Goal: Task Accomplishment & Management: Complete application form

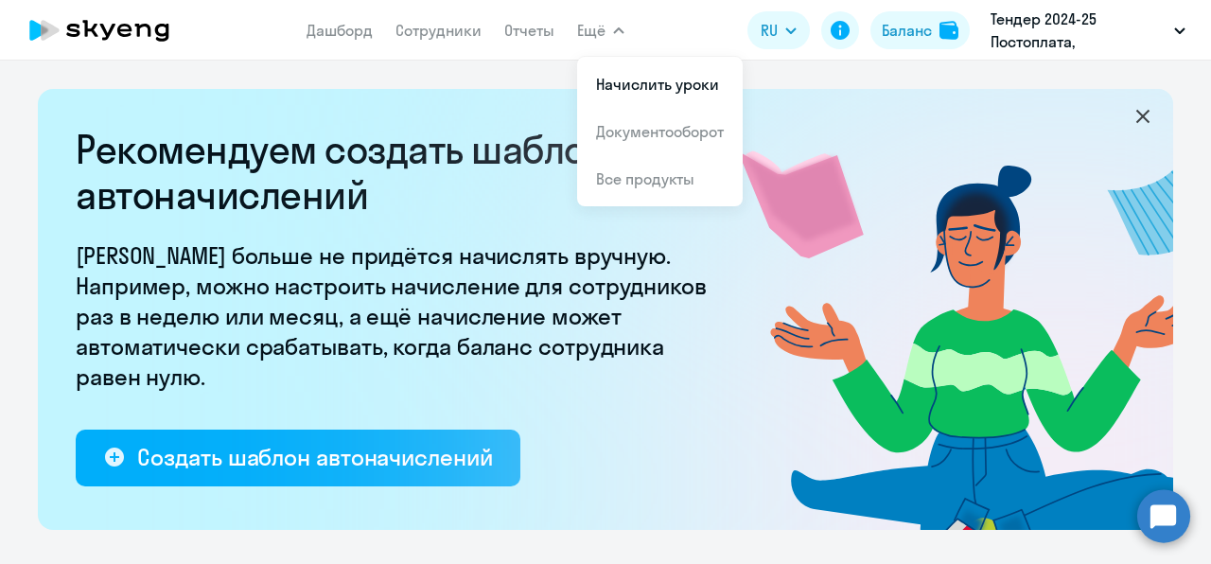
select select "10"
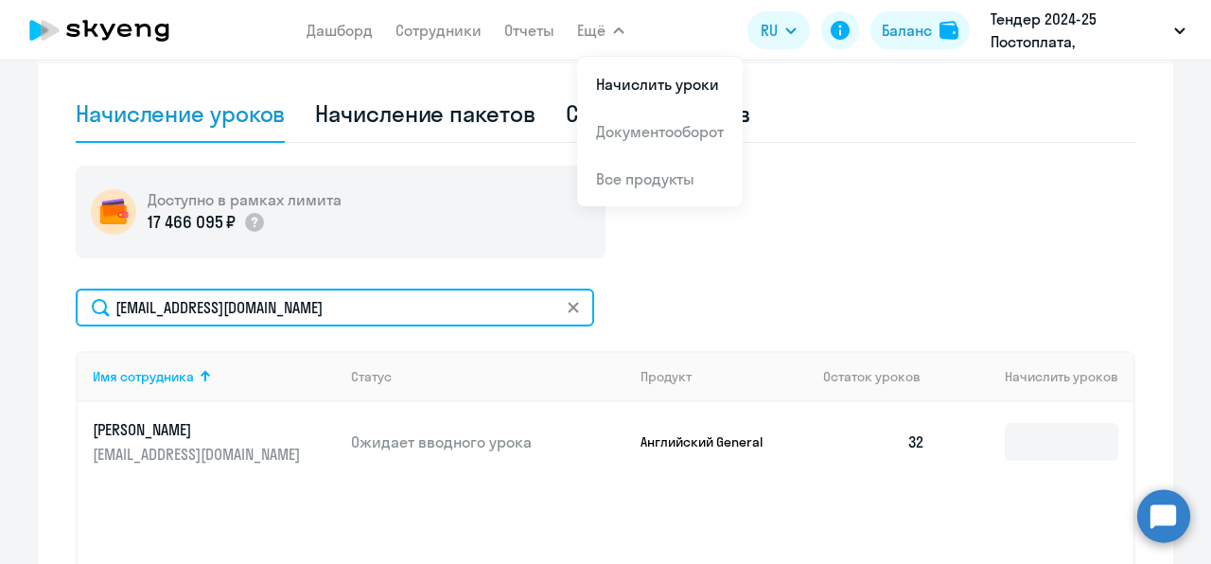
drag, startPoint x: 0, startPoint y: 0, endPoint x: 0, endPoint y: 49, distance: 49.2
click at [0, 49] on app-root "Дашборд Сотрудники Отчеты Ещё Начислить уроки Документооборот Все продукты Дашб…" at bounding box center [605, 282] width 1211 height 564
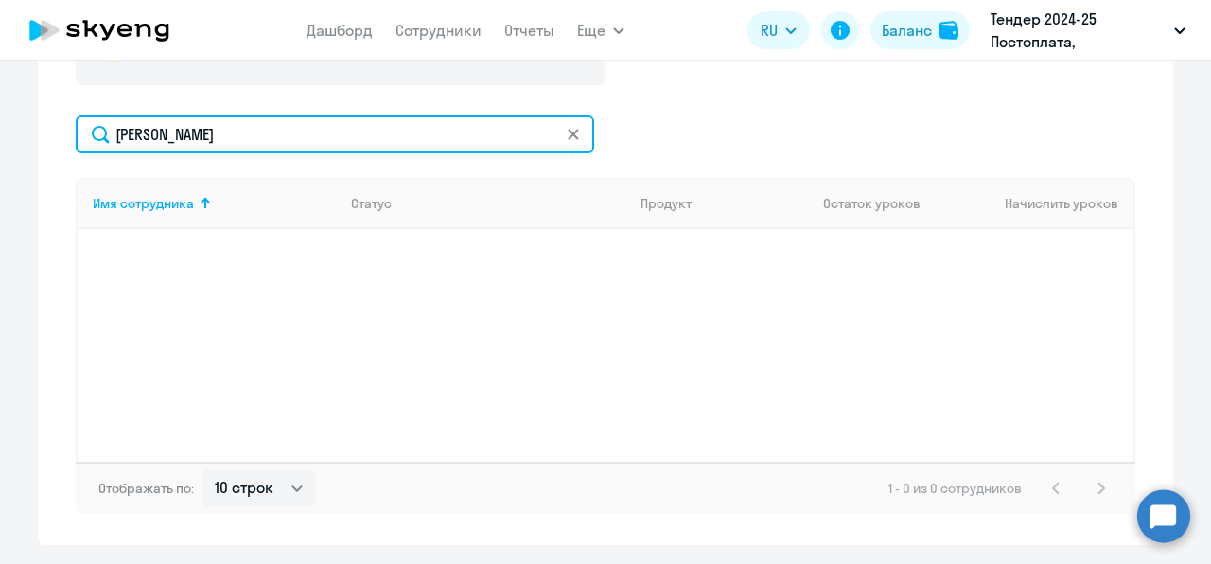
scroll to position [827, 0]
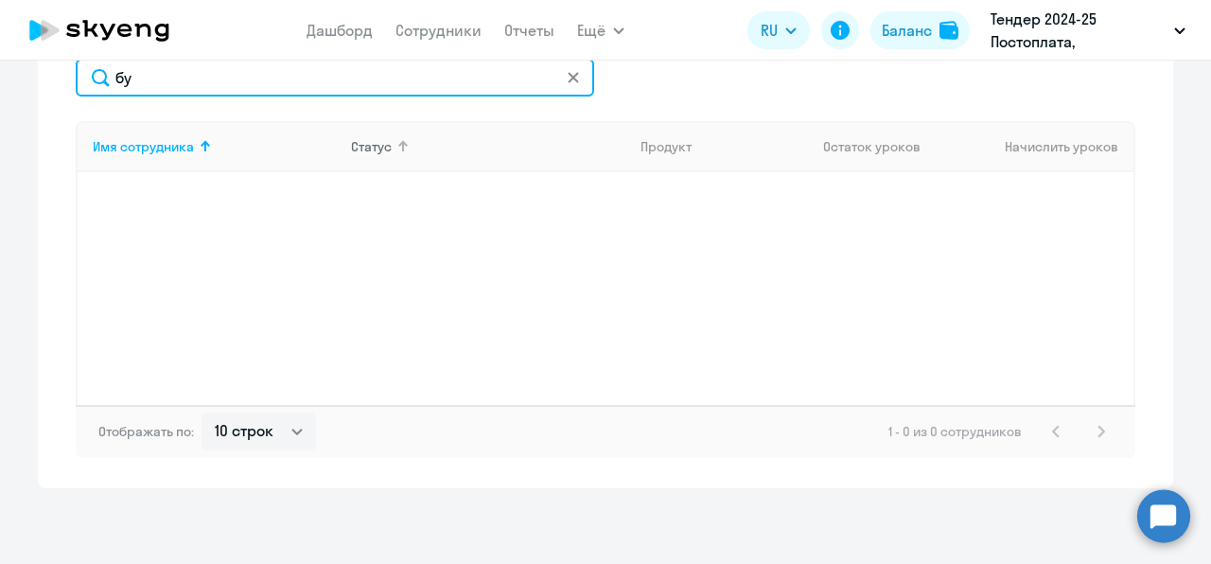
type input "б"
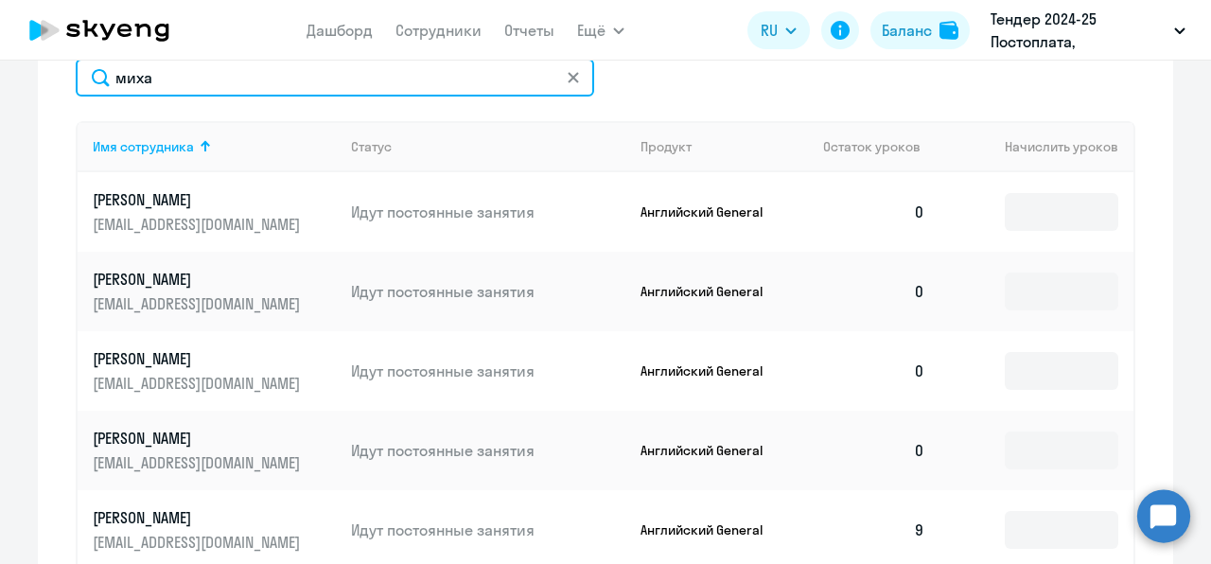
click at [307, 69] on input "миха" at bounding box center [335, 78] width 518 height 38
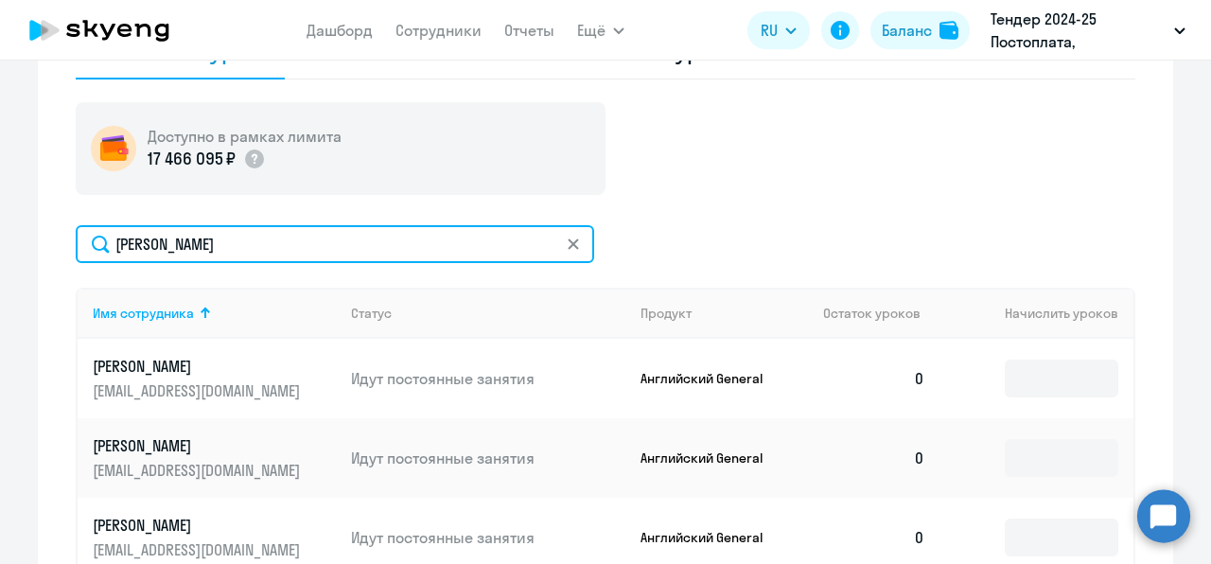
scroll to position [653, 0]
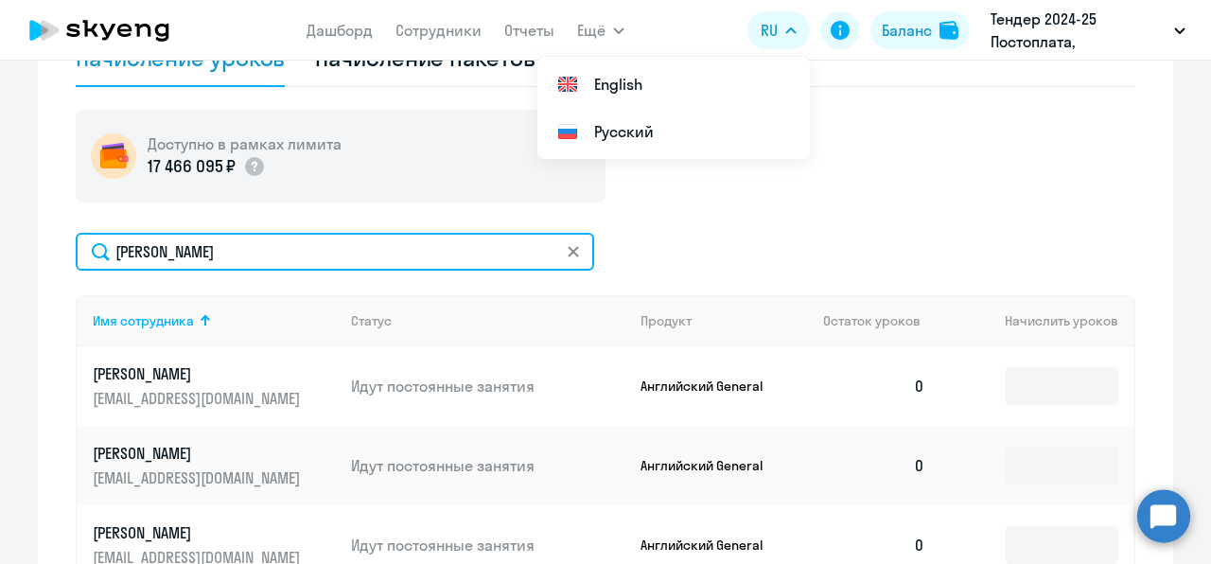
drag, startPoint x: 271, startPoint y: 250, endPoint x: 9, endPoint y: 226, distance: 262.2
click at [9, 226] on ng-component "Рекомендуем создать шаблон автоначислений Уроки больше не придётся начислять вр…" at bounding box center [605, 52] width 1211 height 1232
paste input "[EMAIL_ADDRESS][DOMAIN_NAME]"
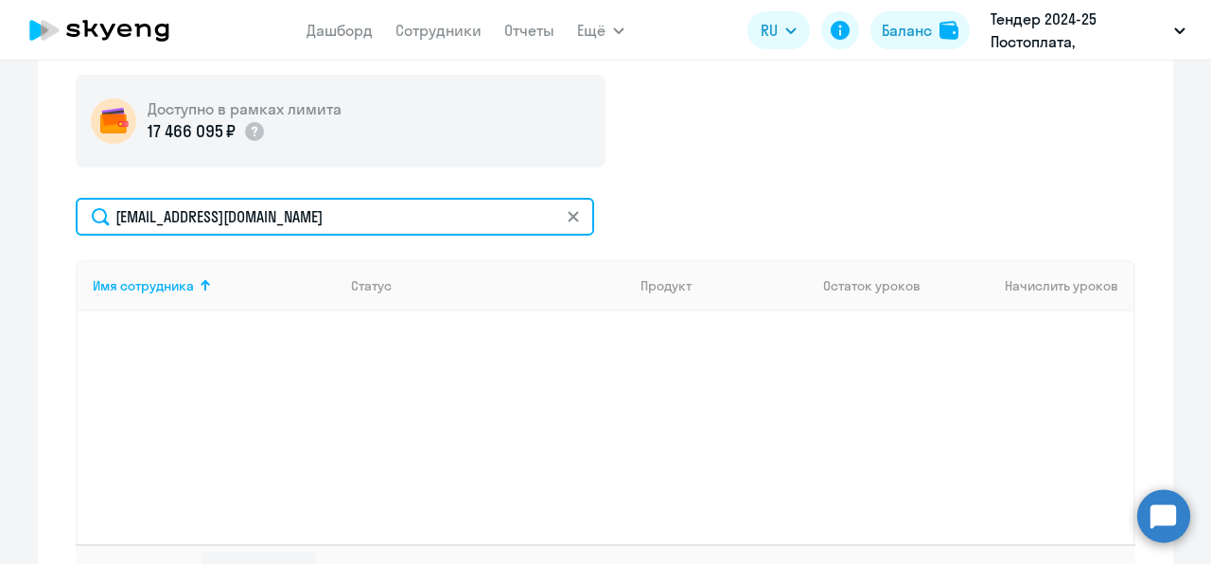
scroll to position [696, 0]
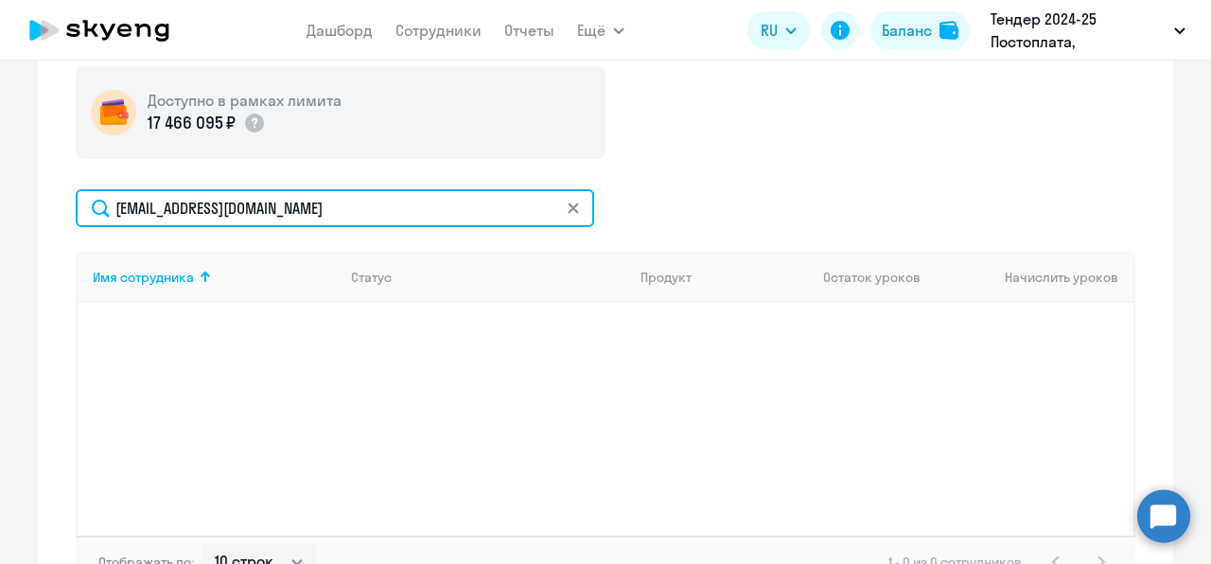
drag, startPoint x: 357, startPoint y: 206, endPoint x: 0, endPoint y: 233, distance: 357.7
click at [0, 233] on ng-component "Рекомендуем создать шаблон автоначислений Уроки больше не придётся начислять вр…" at bounding box center [605, 6] width 1211 height 1226
paste input "[PHONE_NUMBER]"
type input "[PHONE_NUMBER]"
click at [577, 205] on input "[PHONE_NUMBER]" at bounding box center [335, 208] width 518 height 38
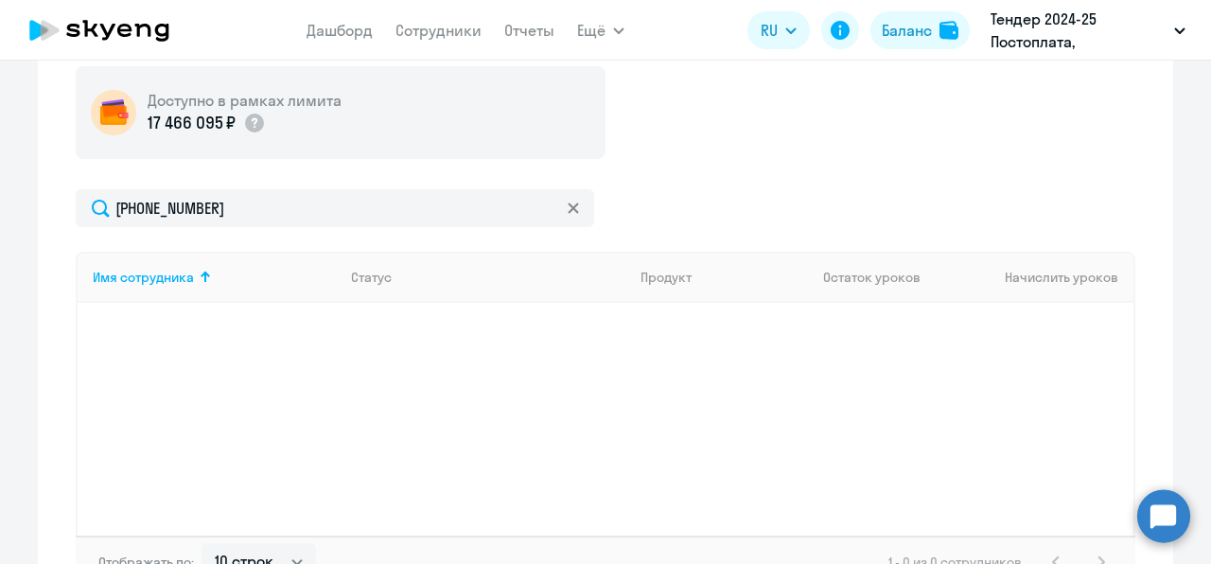
click at [568, 210] on icon at bounding box center [573, 207] width 11 height 11
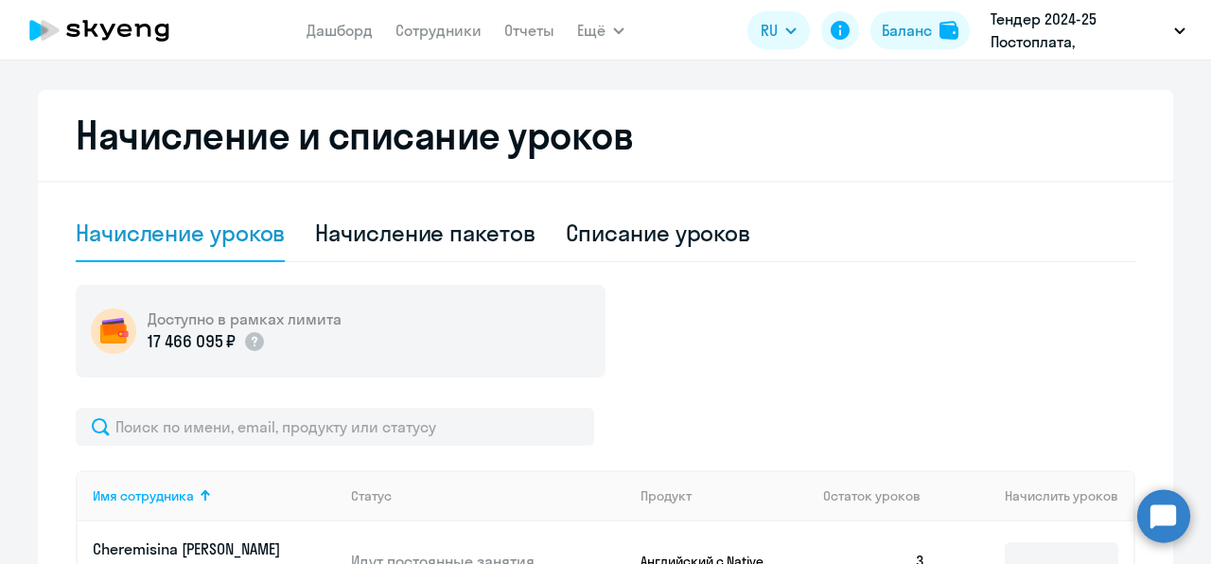
scroll to position [452, 0]
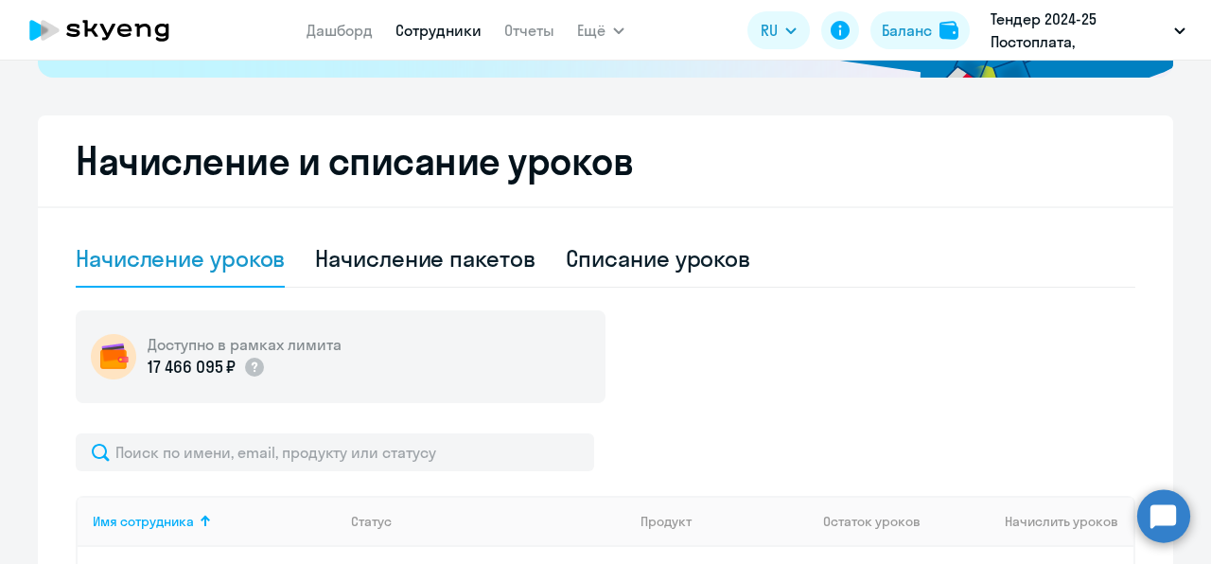
click at [412, 38] on link "Сотрудники" at bounding box center [438, 30] width 86 height 19
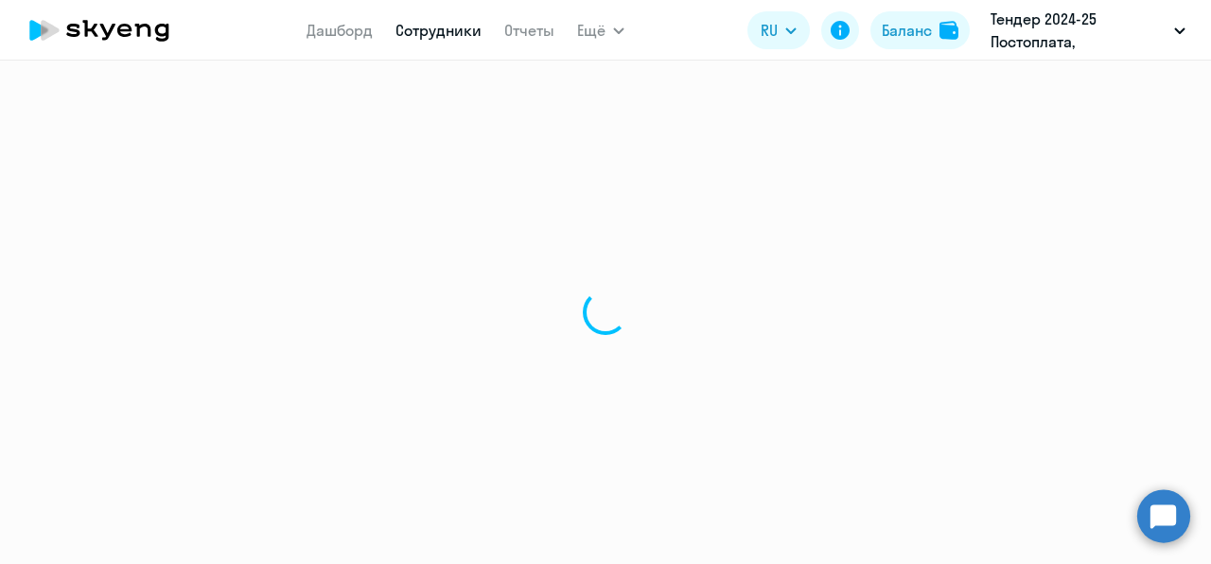
select select "30"
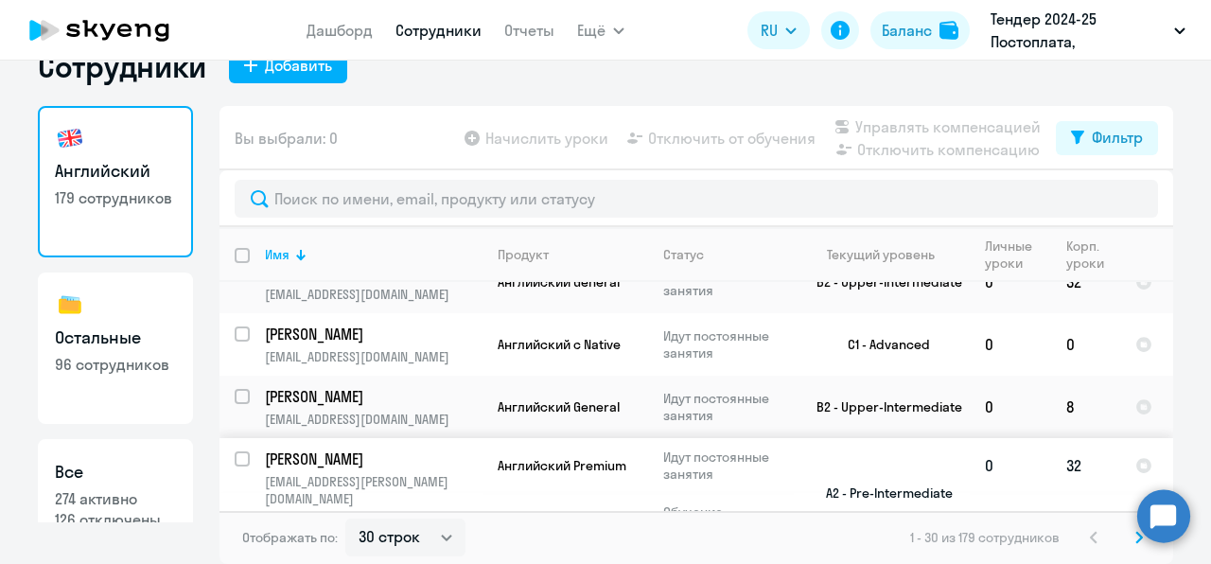
scroll to position [1716, 0]
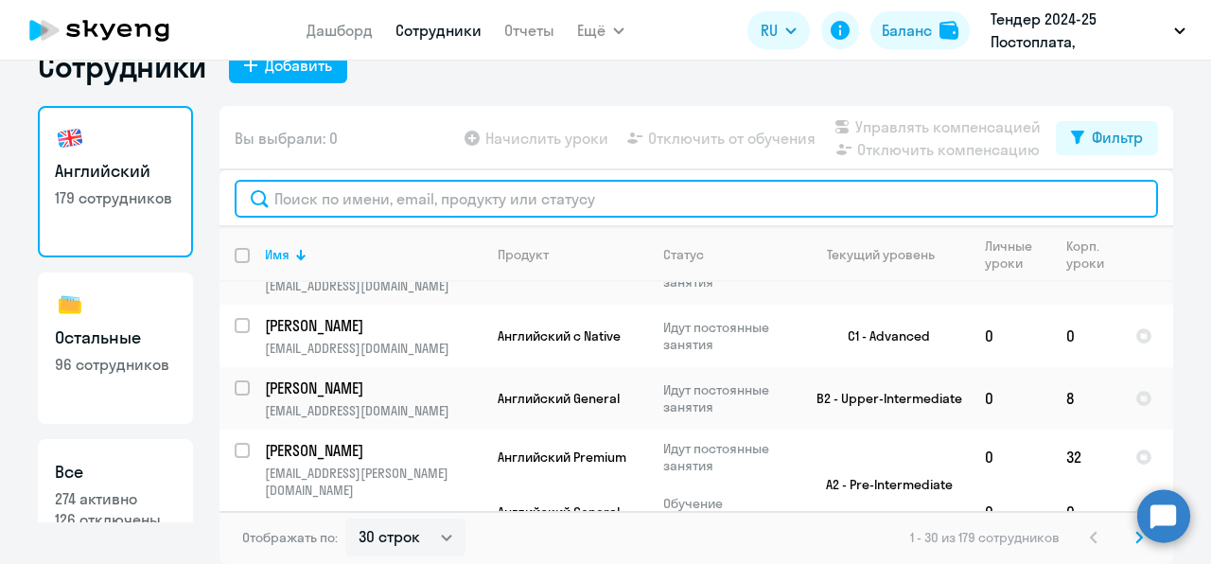
click at [412, 193] on input "text" at bounding box center [696, 199] width 923 height 38
type input "ш"
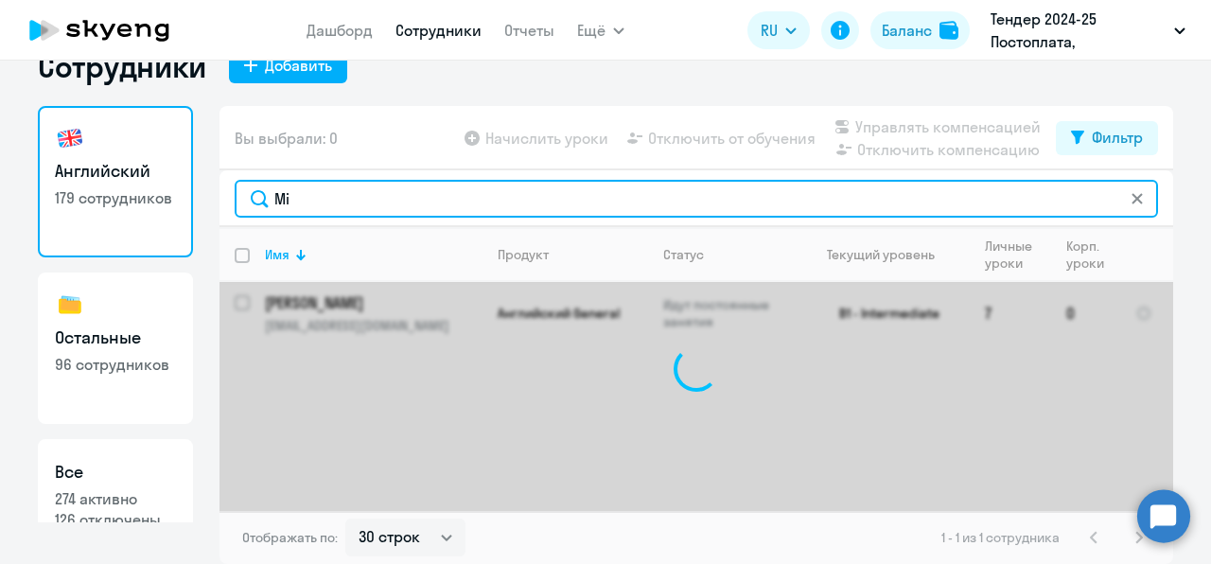
type input "M"
type input "v"
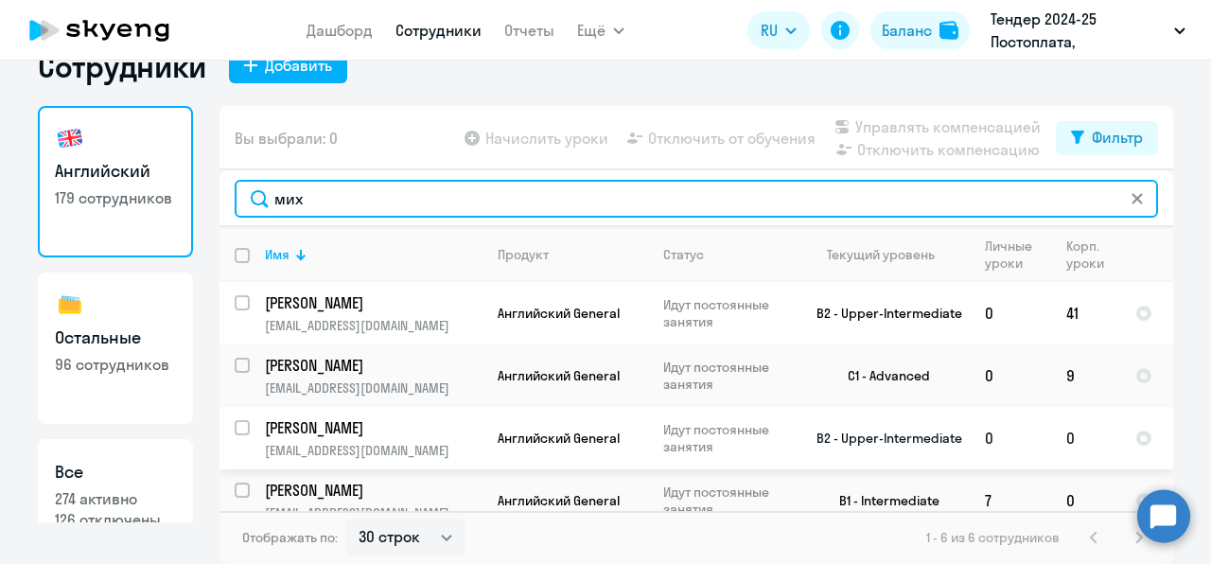
scroll to position [142, 0]
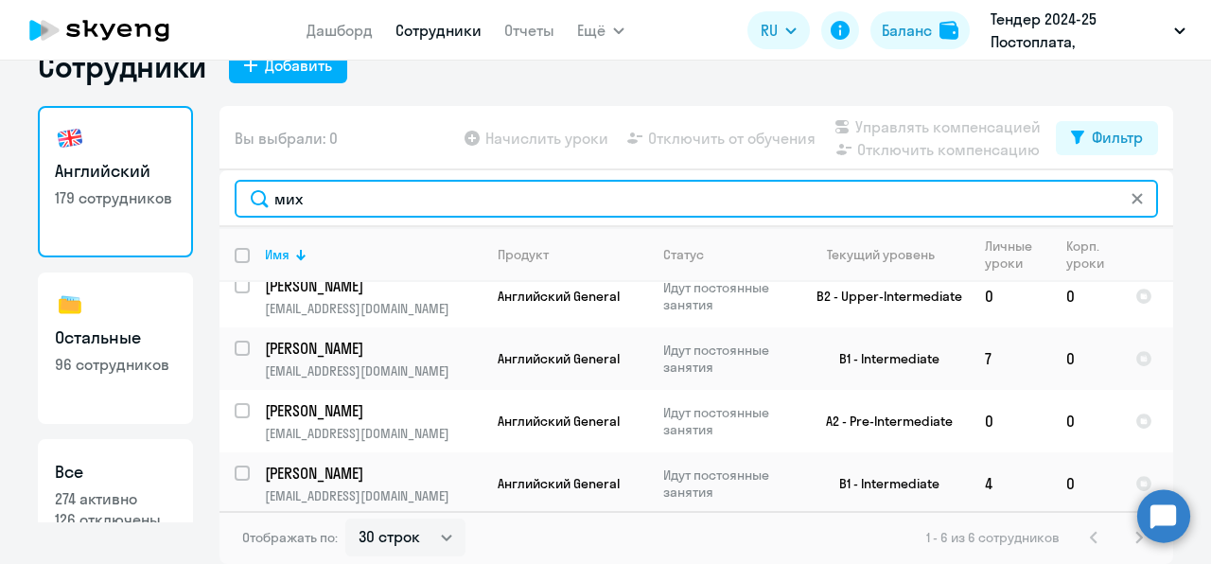
type input "мих"
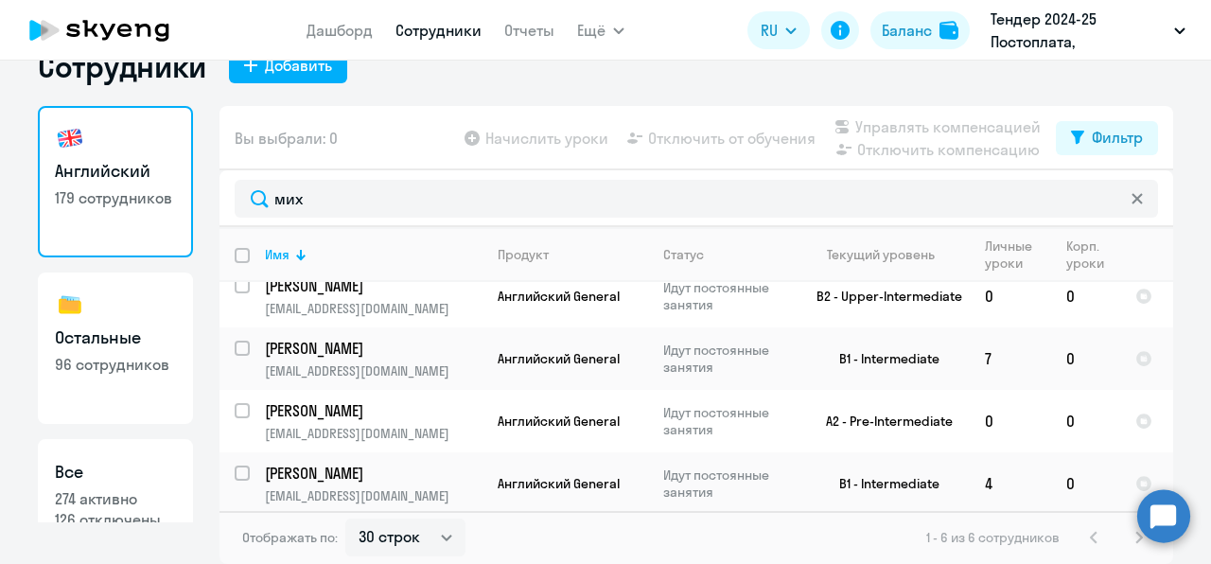
click at [447, 23] on link "Сотрудники" at bounding box center [438, 30] width 86 height 19
click at [121, 486] on link "Все 274 активно 126 отключены" at bounding box center [115, 514] width 155 height 151
select select "30"
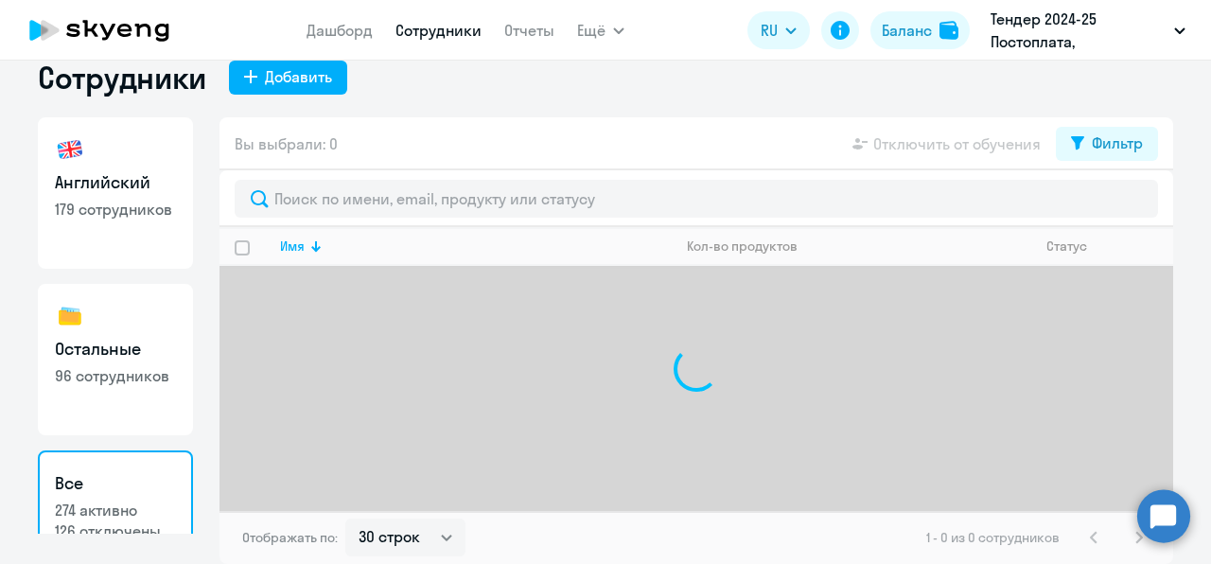
scroll to position [30, 0]
click at [121, 412] on link "Остальные 96 сотрудников" at bounding box center [115, 359] width 155 height 151
select select "30"
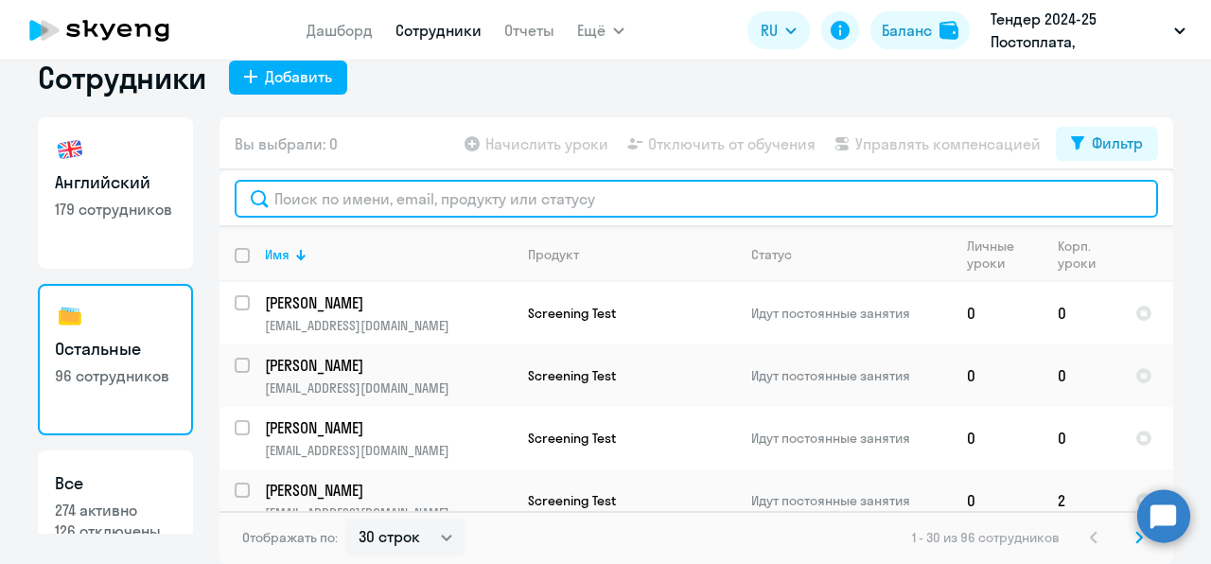
click at [372, 197] on input "text" at bounding box center [696, 199] width 923 height 38
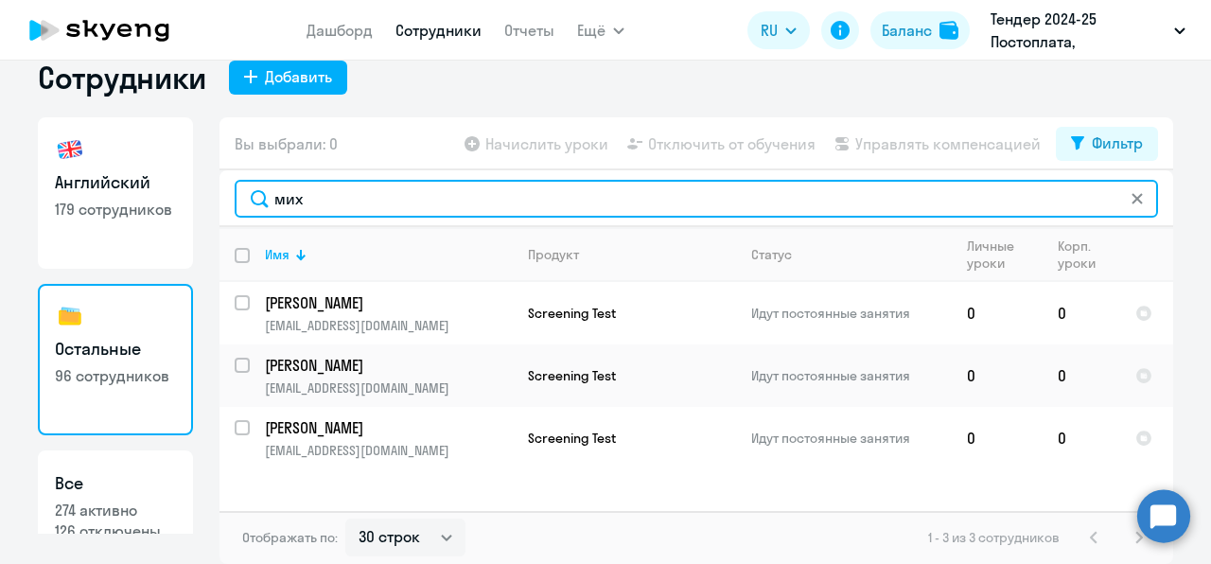
type input "мих"
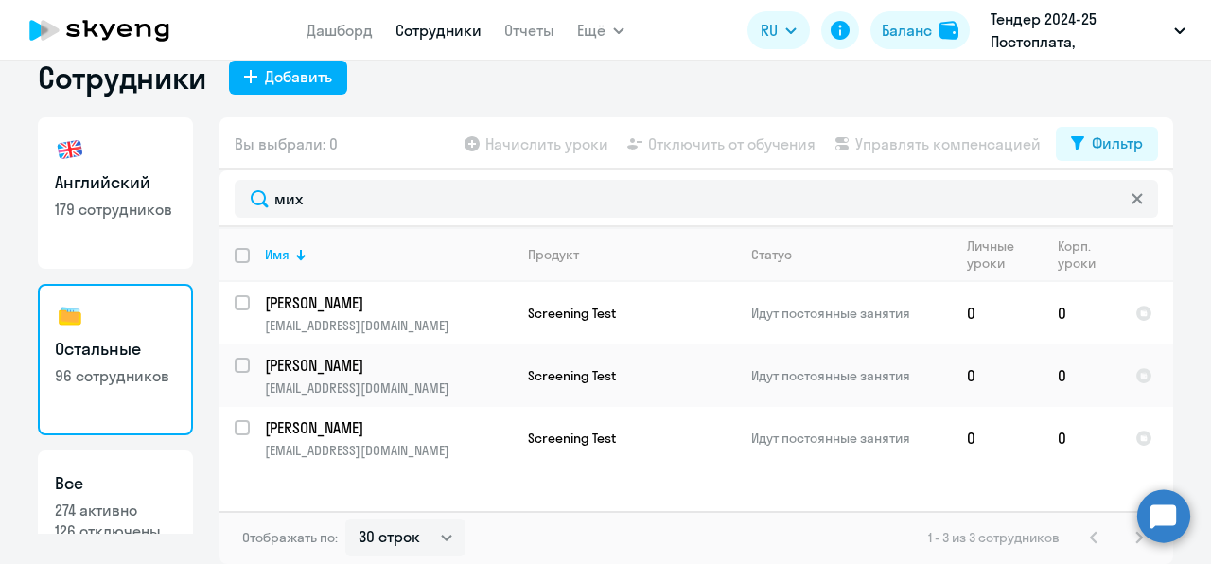
click at [139, 221] on link "Английский 179 сотрудников" at bounding box center [115, 192] width 155 height 151
select select "30"
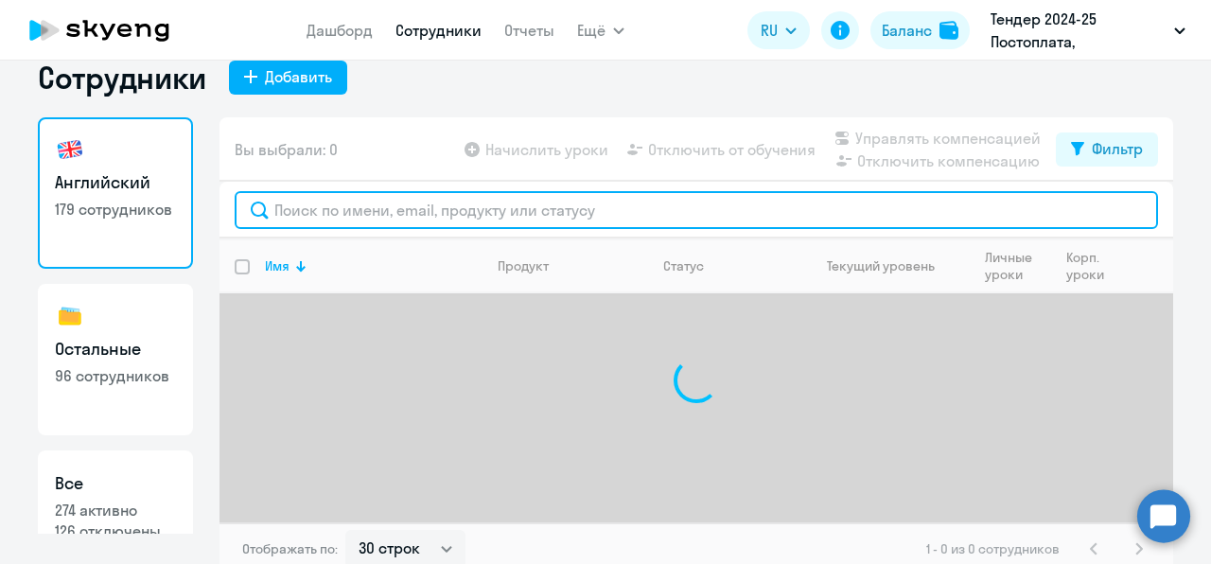
click at [337, 210] on input "text" at bounding box center [696, 210] width 923 height 38
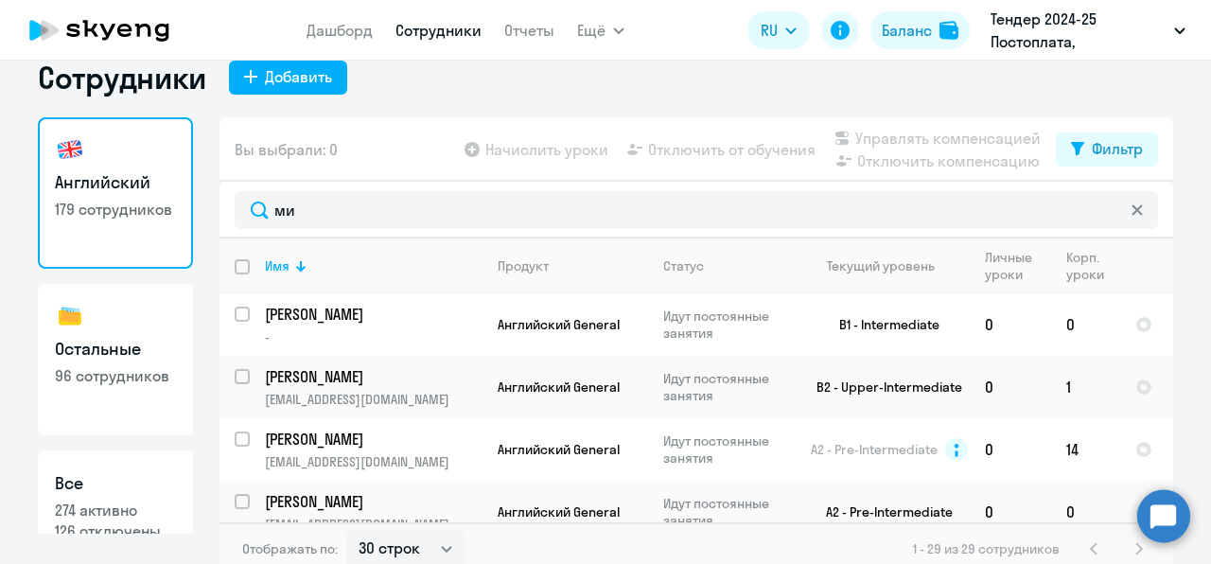
click at [333, 53] on app-header "Дашборд Сотрудники Отчеты Ещё Начислить уроки Документооборот Все продукты Дашб…" at bounding box center [605, 30] width 1211 height 61
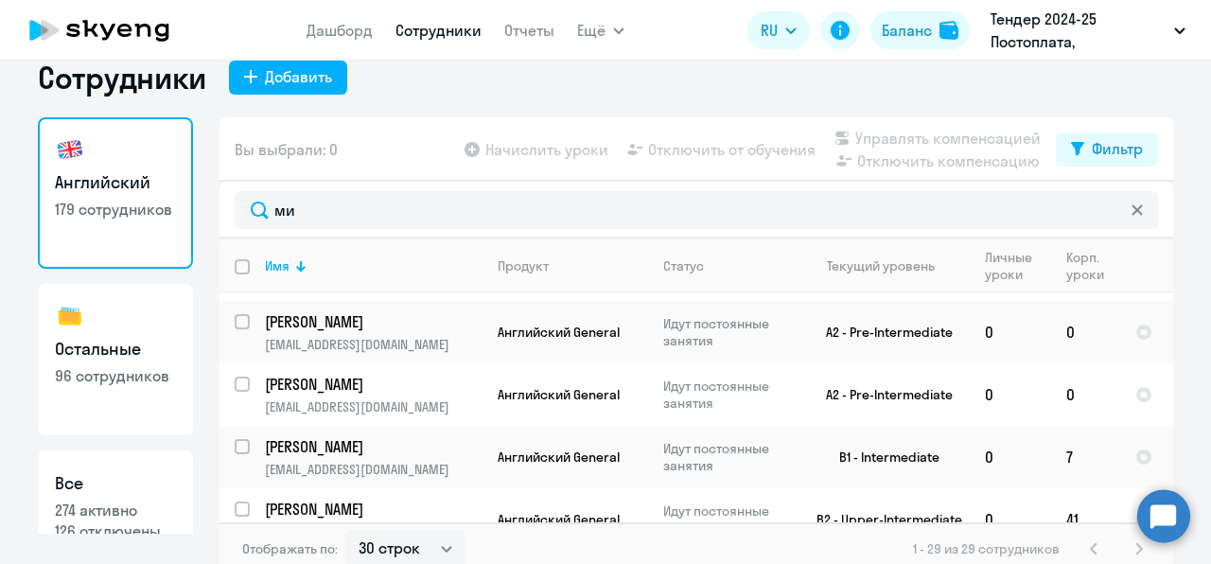
scroll to position [42, 0]
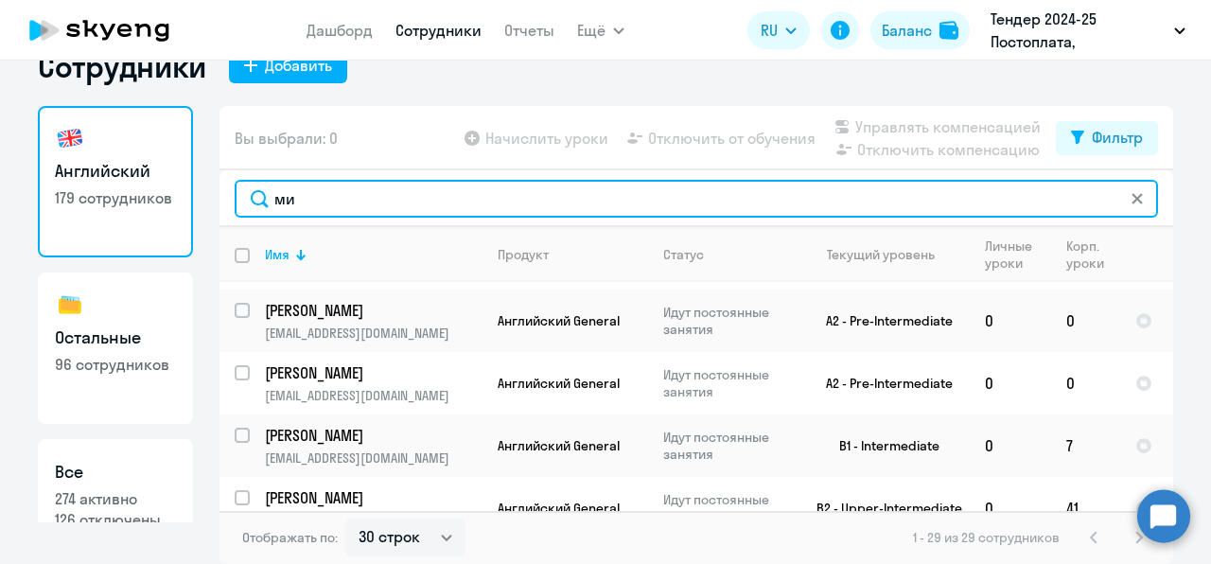
click at [328, 199] on input "ми" at bounding box center [696, 199] width 923 height 38
type input "м"
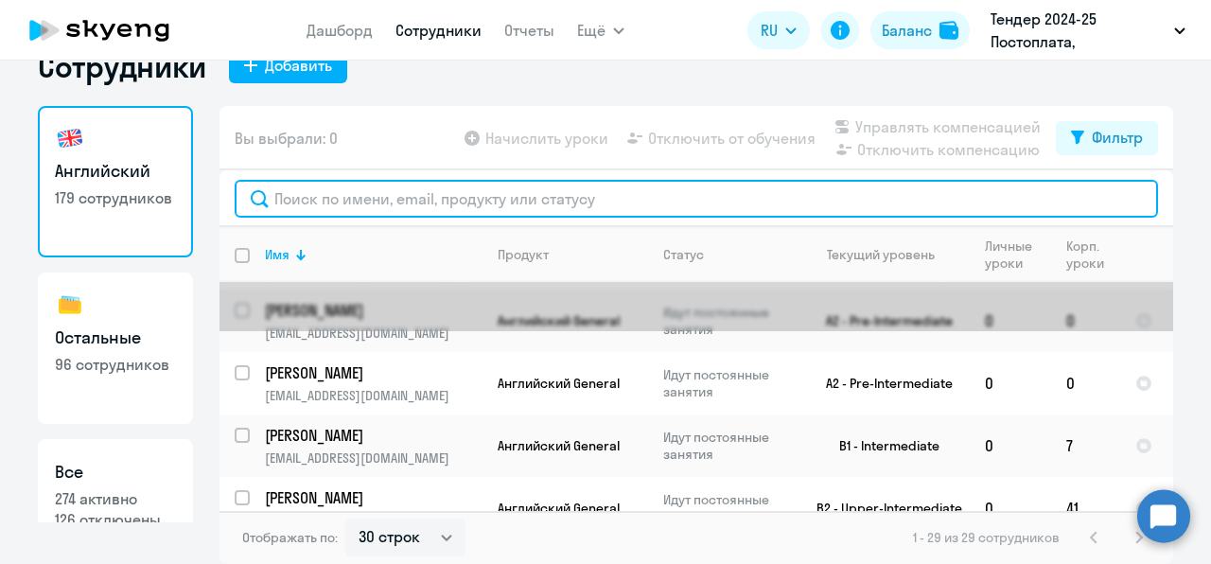
scroll to position [0, 0]
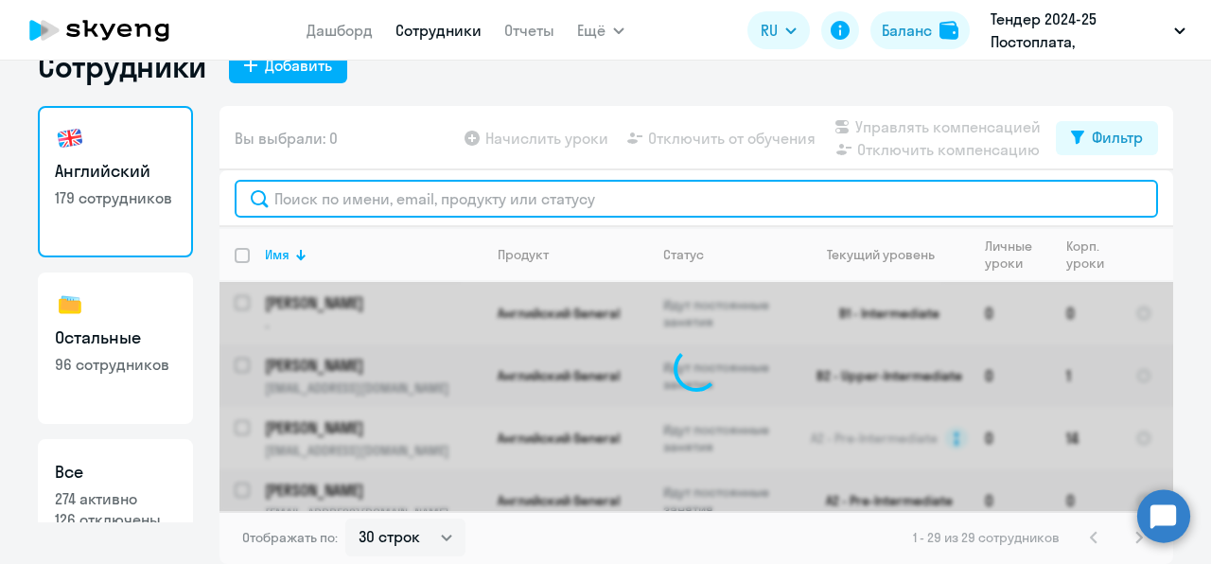
paste input "[PHONE_NUMBER]"
type input "[PHONE_NUMBER]"
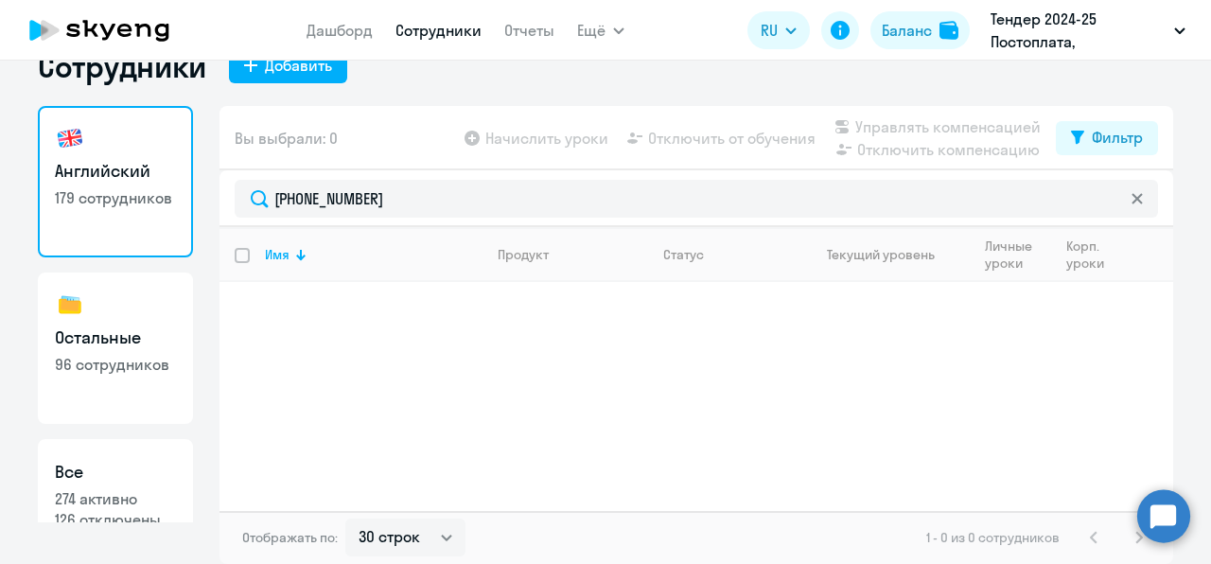
click at [170, 316] on link "Остальные 96 сотрудников" at bounding box center [115, 347] width 155 height 151
select select "30"
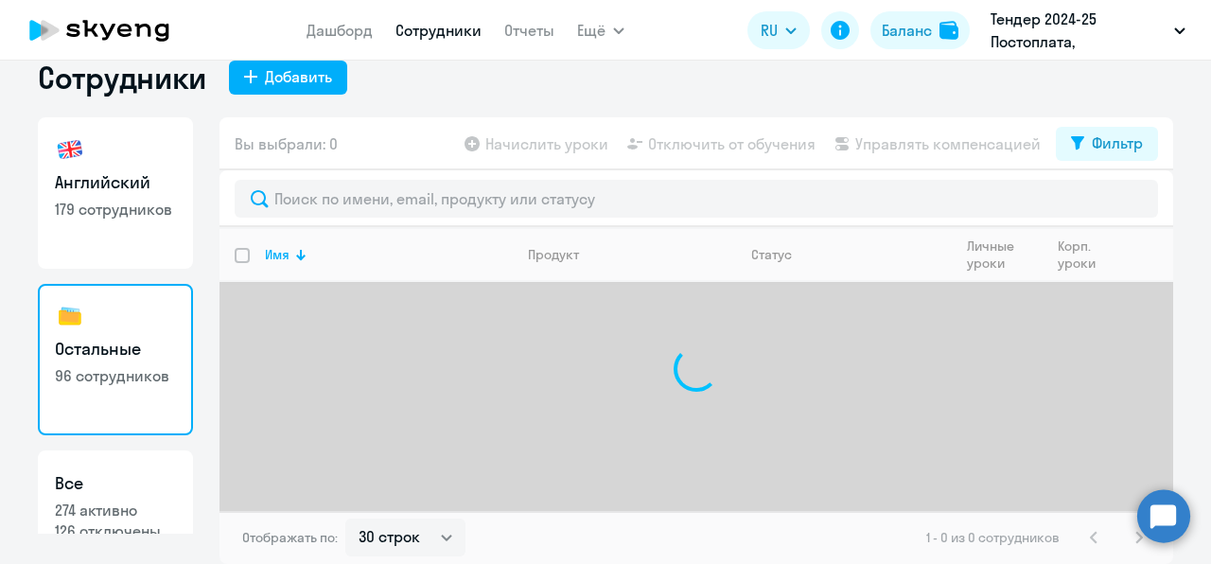
scroll to position [30, 0]
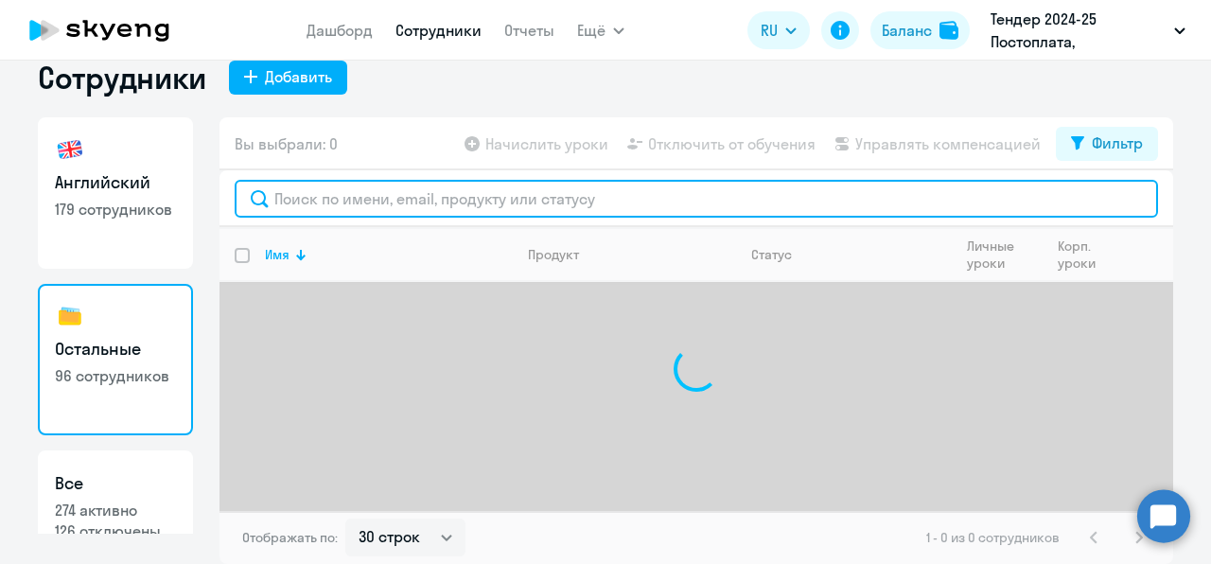
click at [339, 187] on input "text" at bounding box center [696, 199] width 923 height 38
paste input "[PHONE_NUMBER]"
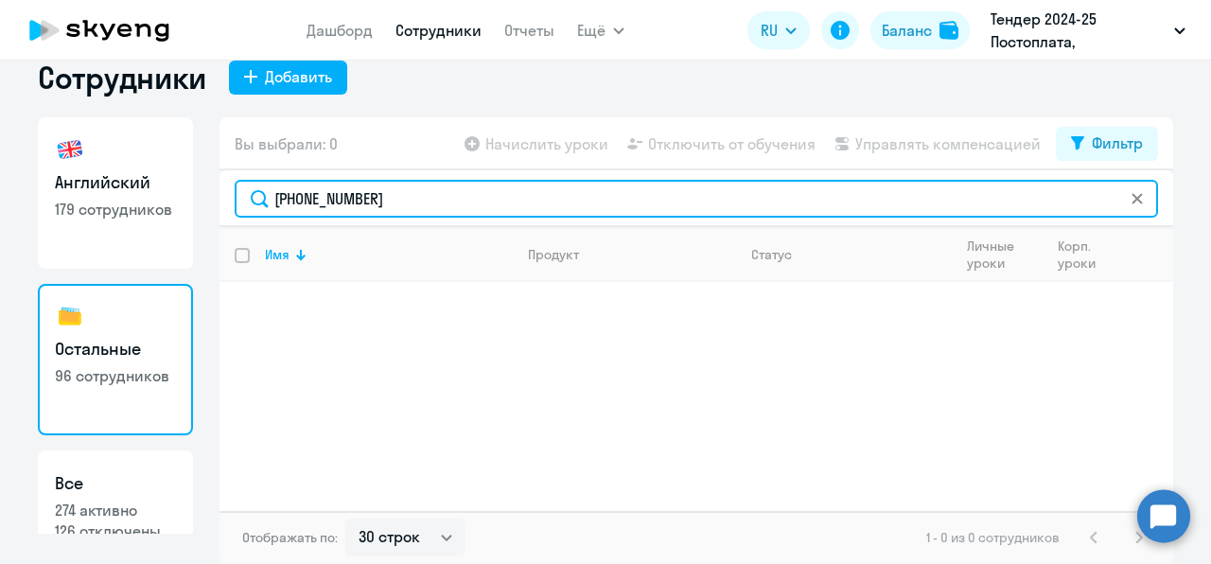
type input "[PHONE_NUMBER]"
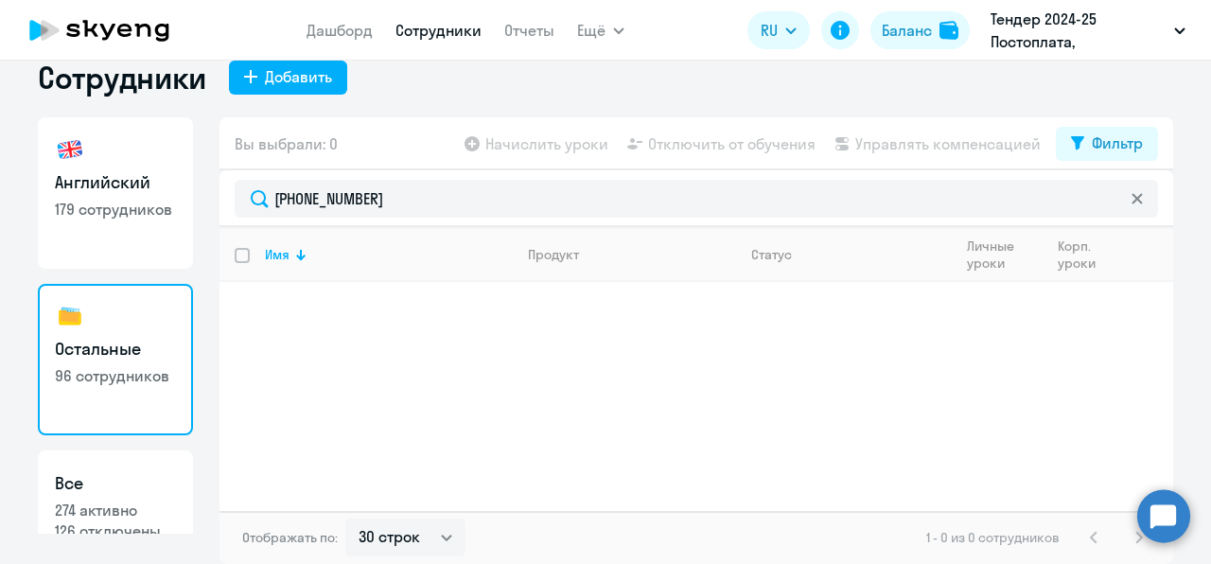
click at [114, 477] on h3 "Все" at bounding box center [115, 483] width 121 height 25
select select "30"
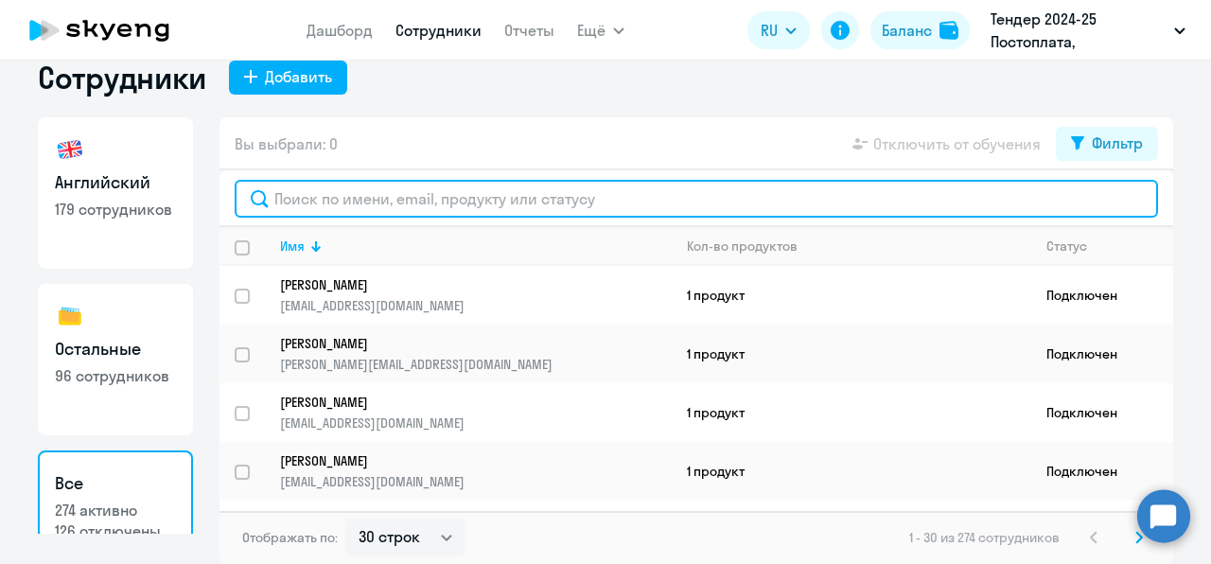
click at [358, 185] on input "text" at bounding box center [696, 199] width 923 height 38
paste input "[PHONE_NUMBER]"
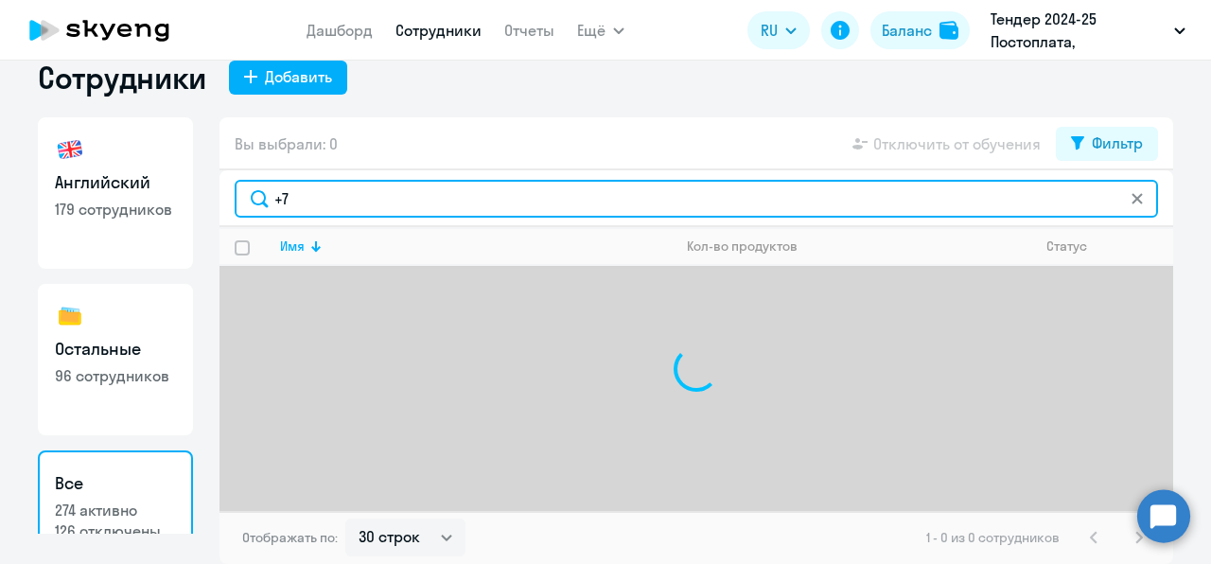
type input "+"
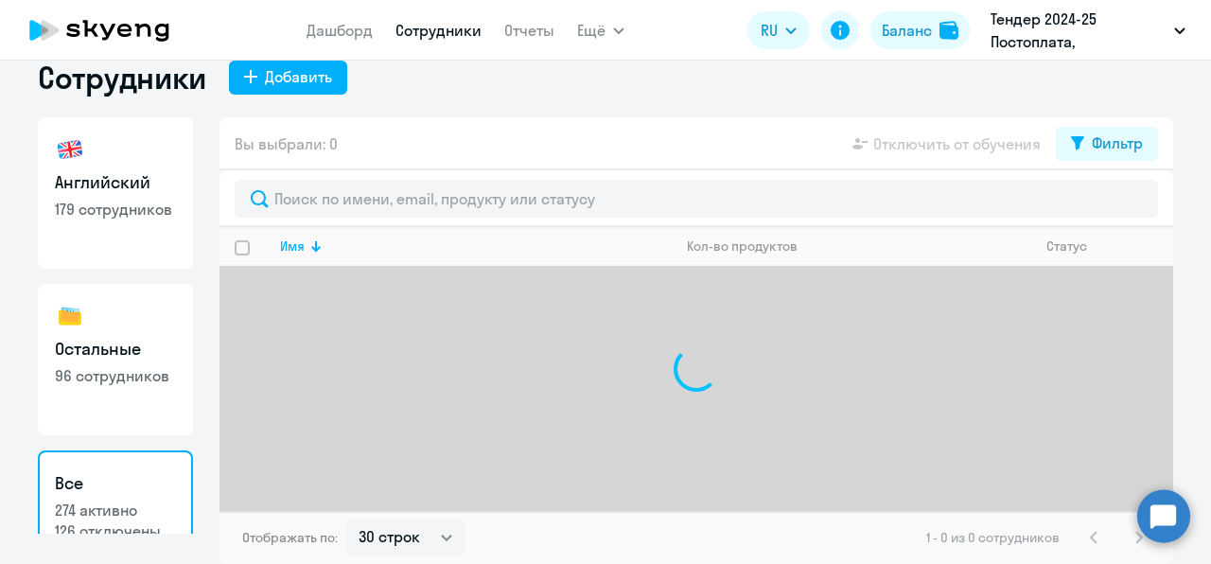
click at [123, 167] on link "Английский 179 сотрудников" at bounding box center [115, 192] width 155 height 151
select select "30"
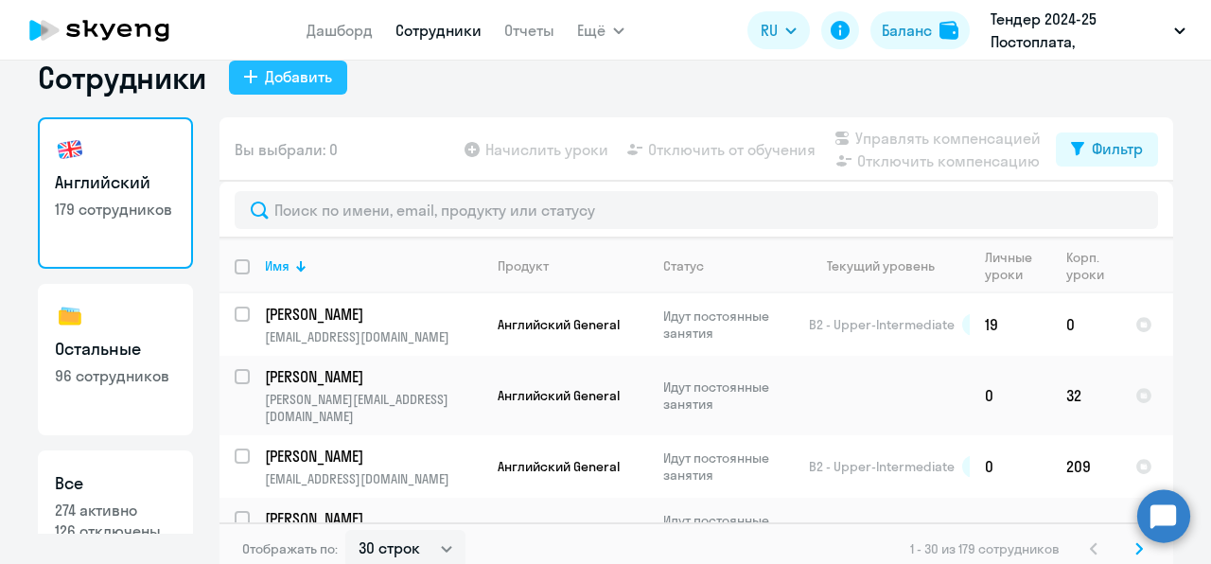
click at [319, 92] on button "Добавить" at bounding box center [288, 78] width 118 height 34
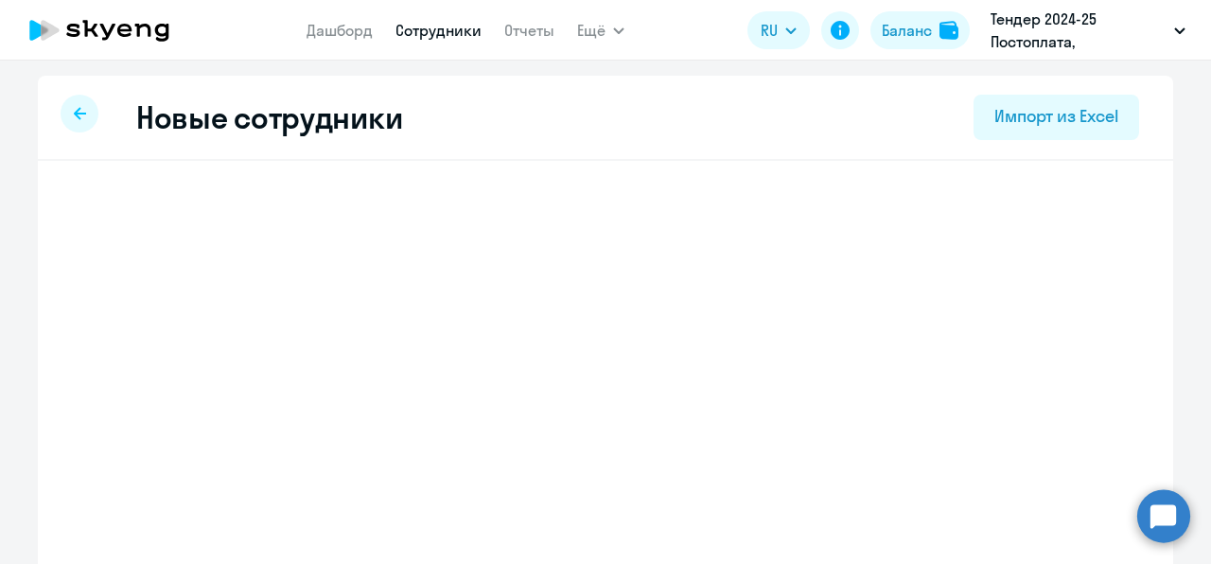
select select "english_adult_not_native_speaker"
select select "3"
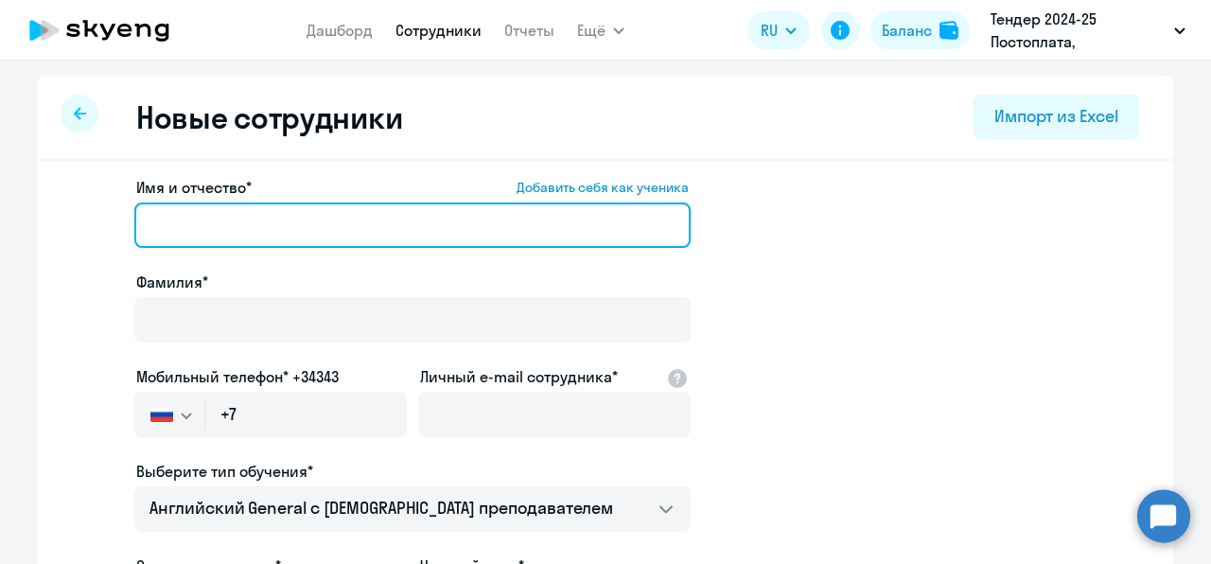
click at [293, 220] on input "Имя и отчество* Добавить себя как ученика" at bounding box center [412, 224] width 556 height 45
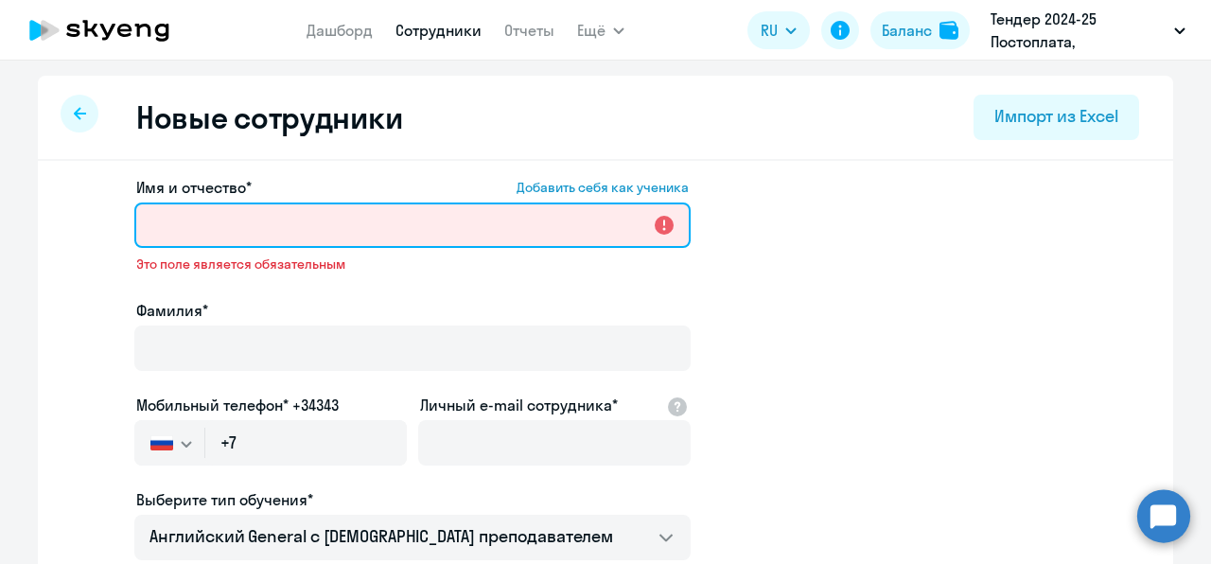
paste input "[PERSON_NAME]"
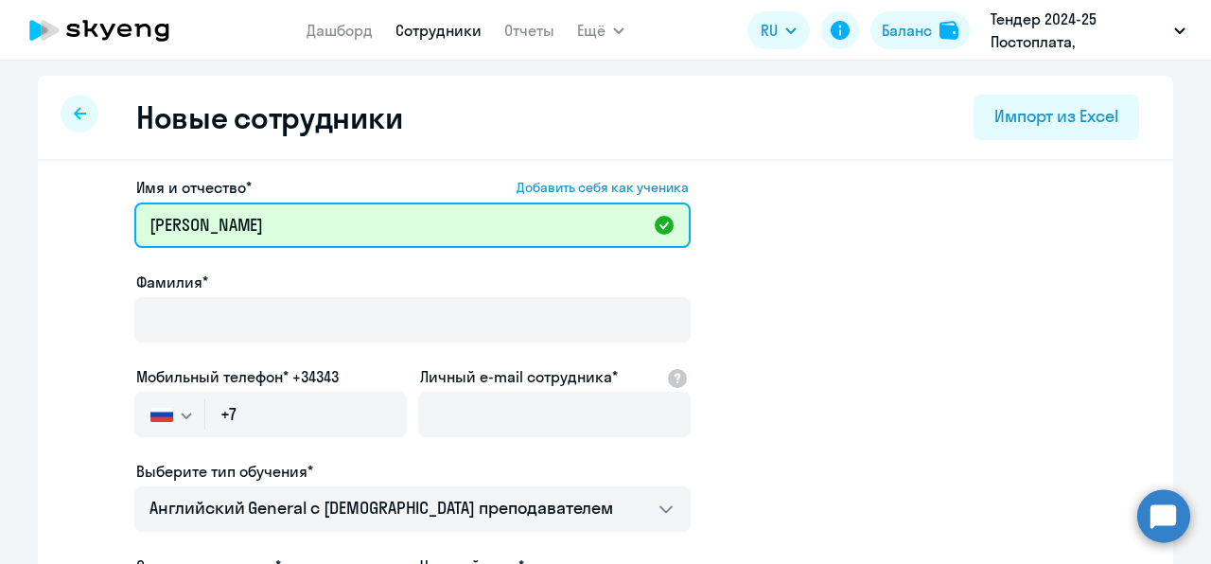
click at [289, 232] on input "[PERSON_NAME]" at bounding box center [412, 224] width 556 height 45
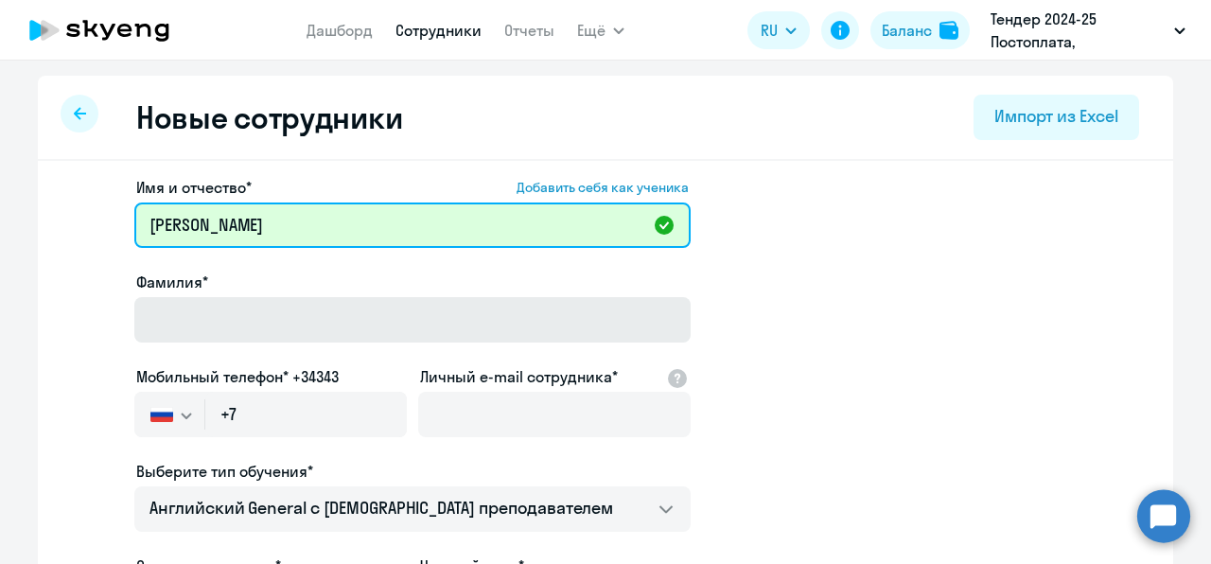
type input "[PERSON_NAME]"
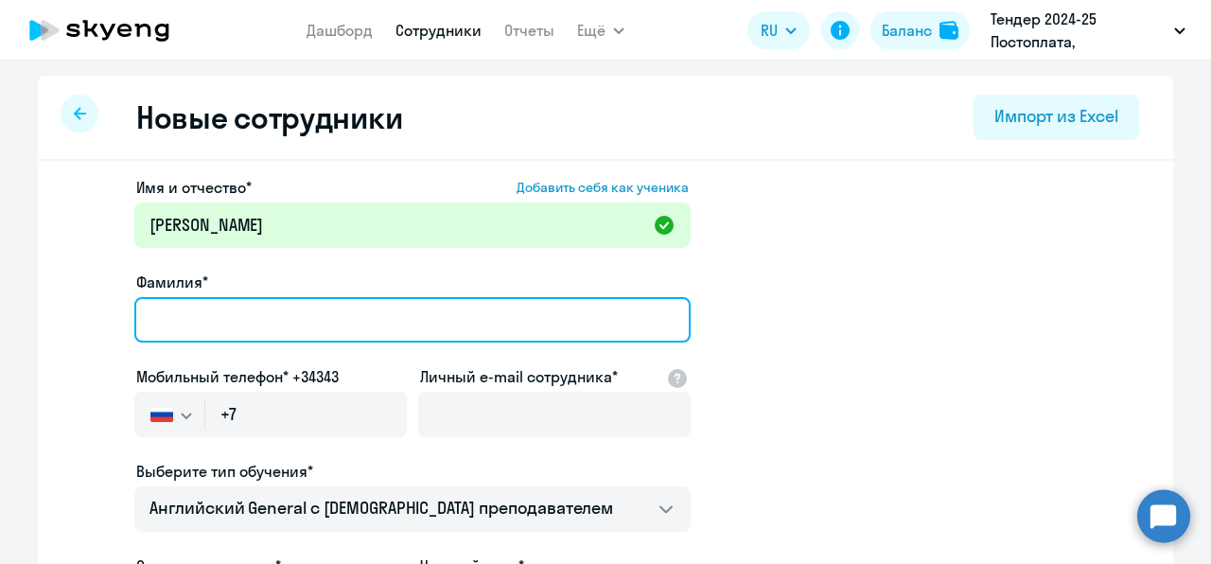
click at [274, 316] on input "Фамилия*" at bounding box center [412, 319] width 556 height 45
paste input "Бароян"
type input "Бароян"
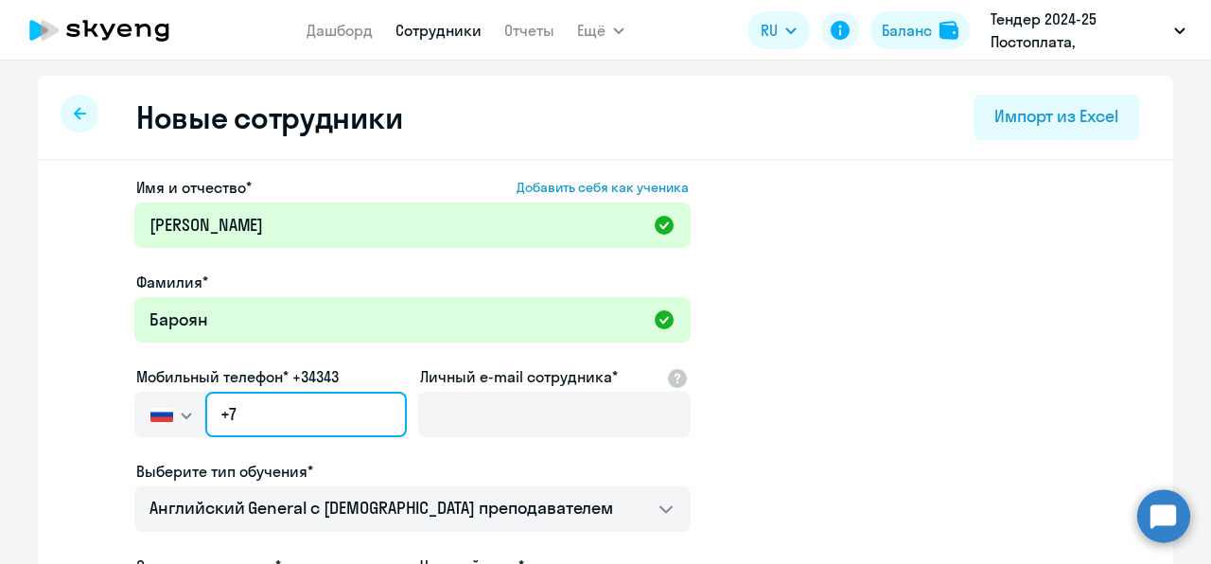
click at [278, 430] on input "+7" at bounding box center [306, 414] width 202 height 45
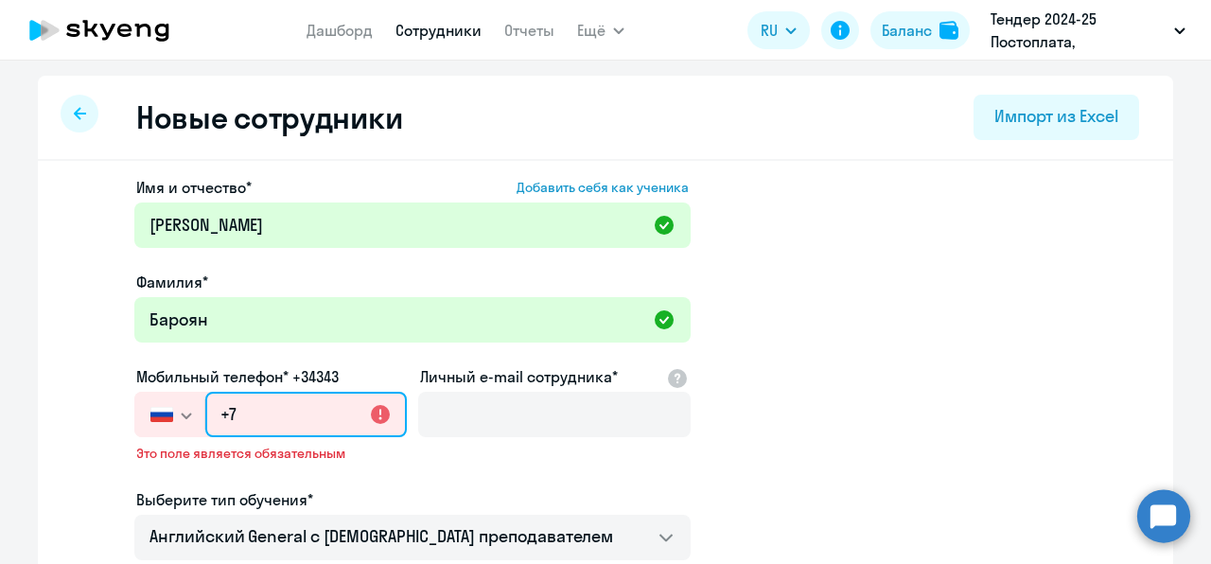
paste input "[PHONE_NUMBER]"
type input "[PHONE_NUMBER]"
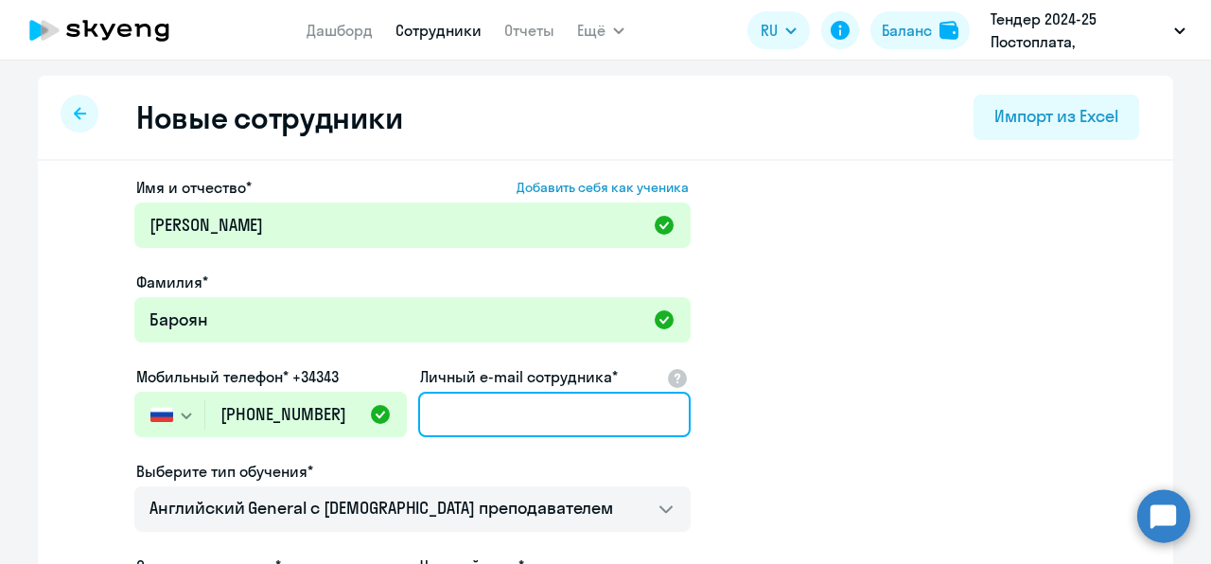
click at [497, 422] on input "Личный e-mail сотрудника*" at bounding box center [554, 414] width 272 height 45
paste input "[PERSON_NAME] (aiiidich)"
type input "[PERSON_NAME]"
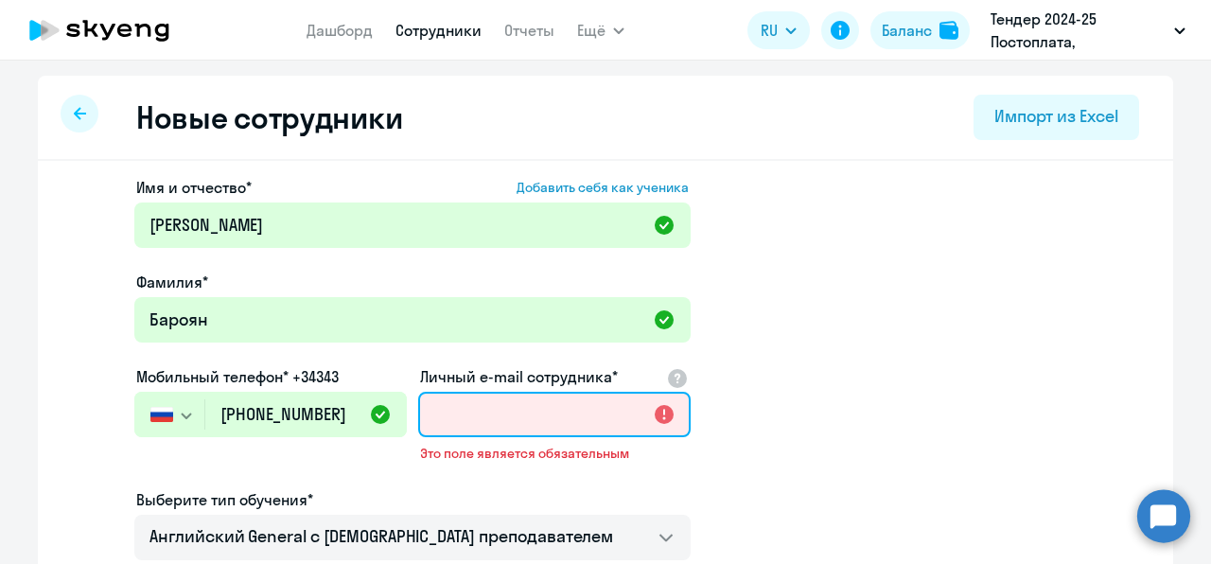
paste input "[EMAIL_ADDRESS][DOMAIN_NAME]"
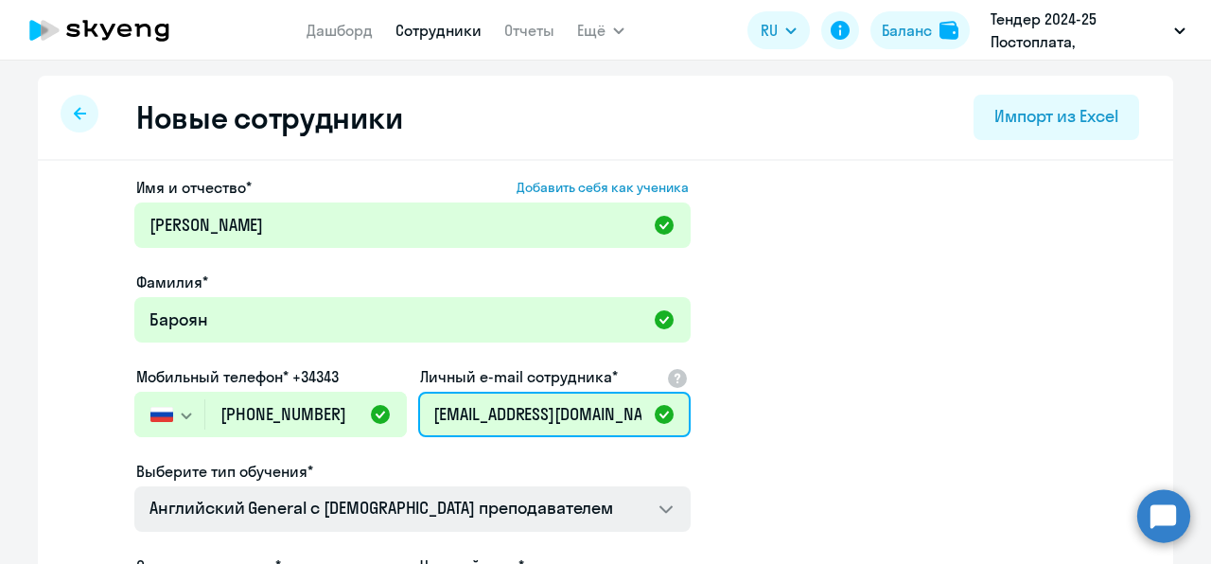
type input "[EMAIL_ADDRESS][DOMAIN_NAME]"
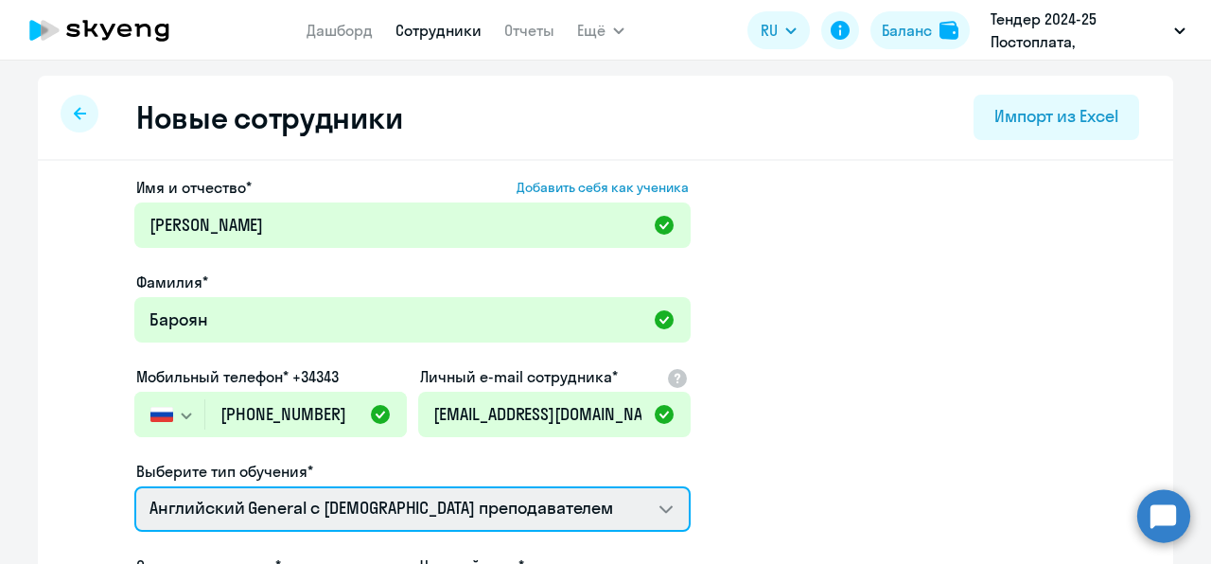
click at [511, 531] on select "Talks 15 минутные разговоры на английском Screening Test Премиум [DEMOGRAPHIC_D…" at bounding box center [412, 508] width 556 height 45
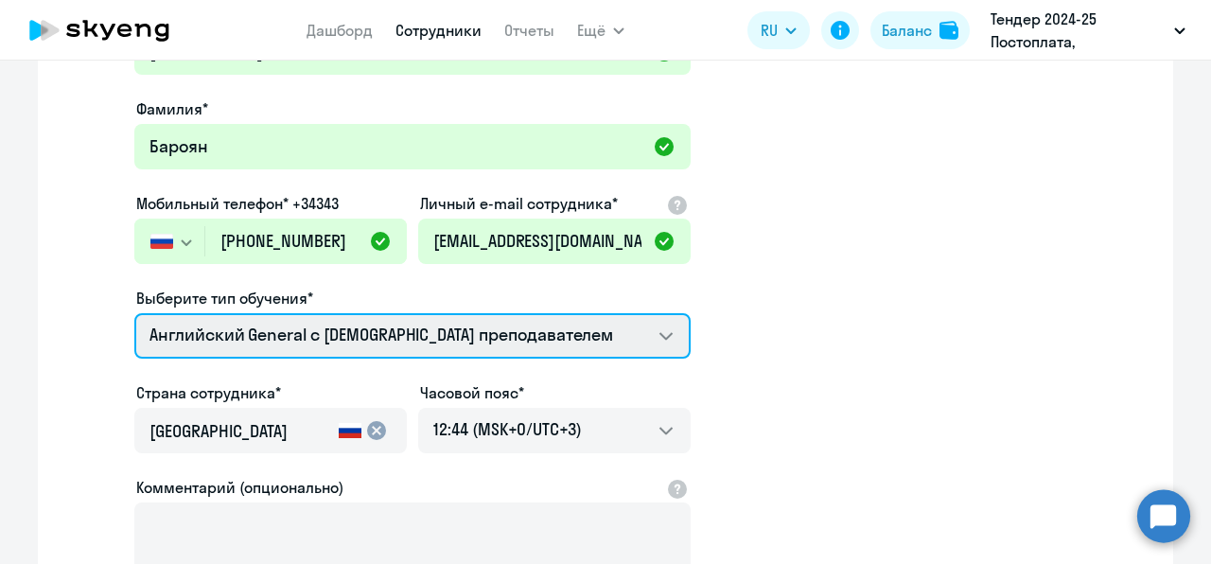
scroll to position [176, 0]
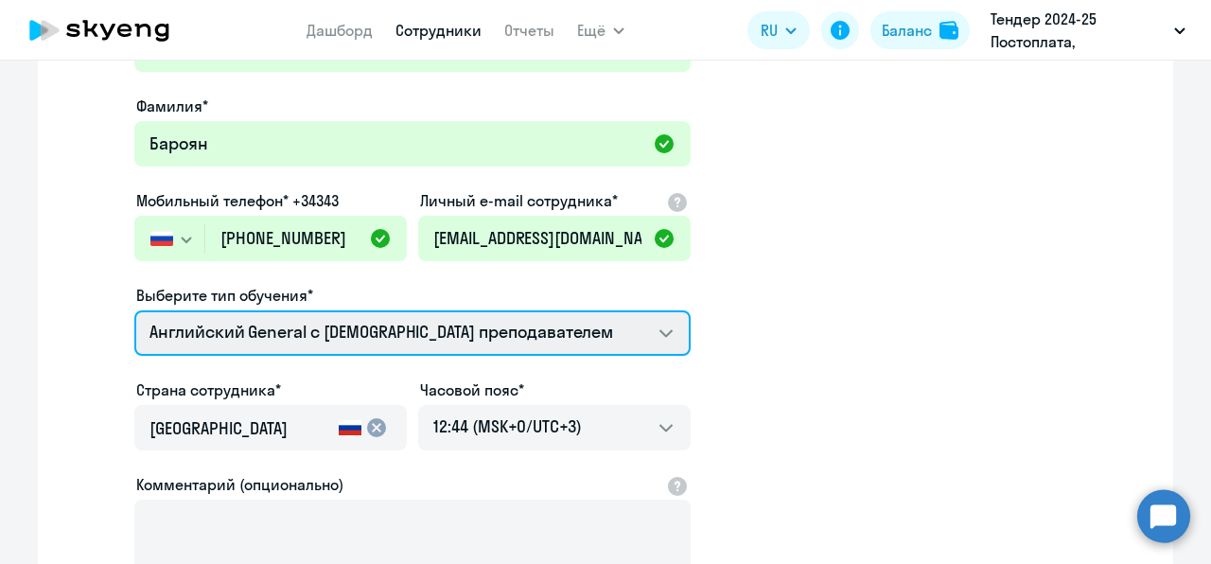
click at [495, 339] on select "Talks 15 минутные разговоры на английском Screening Test Премиум [DEMOGRAPHIC_D…" at bounding box center [412, 332] width 556 height 45
select select "english_adult_not_native_speaker_premium"
click at [134, 310] on select "Talks 15 минутные разговоры на английском Screening Test Премиум [DEMOGRAPHIC_D…" at bounding box center [412, 332] width 556 height 45
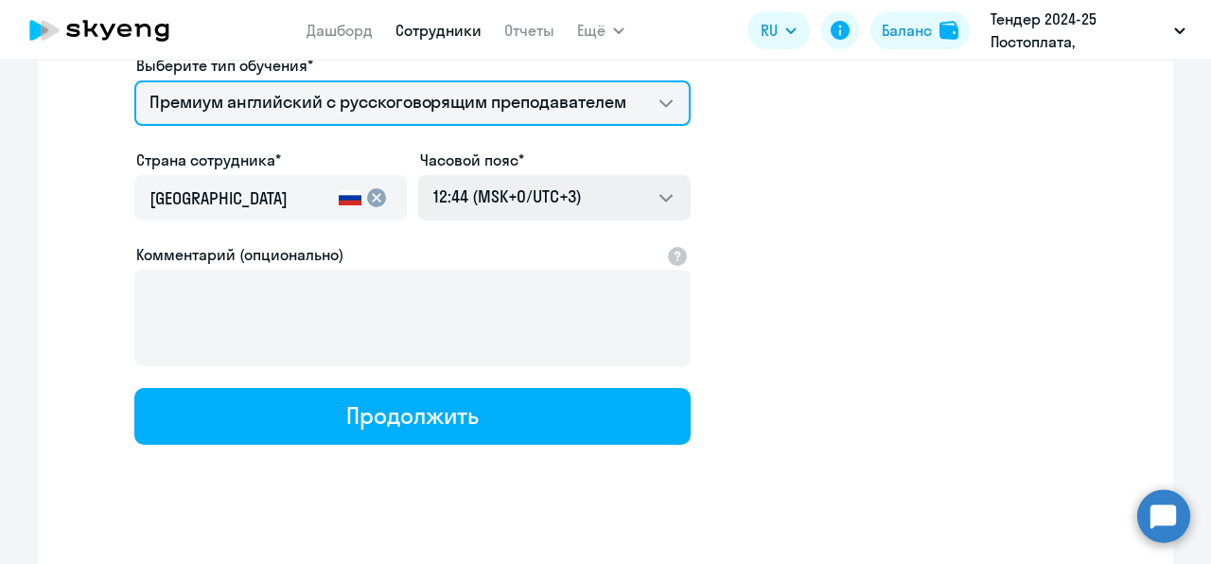
scroll to position [427, 0]
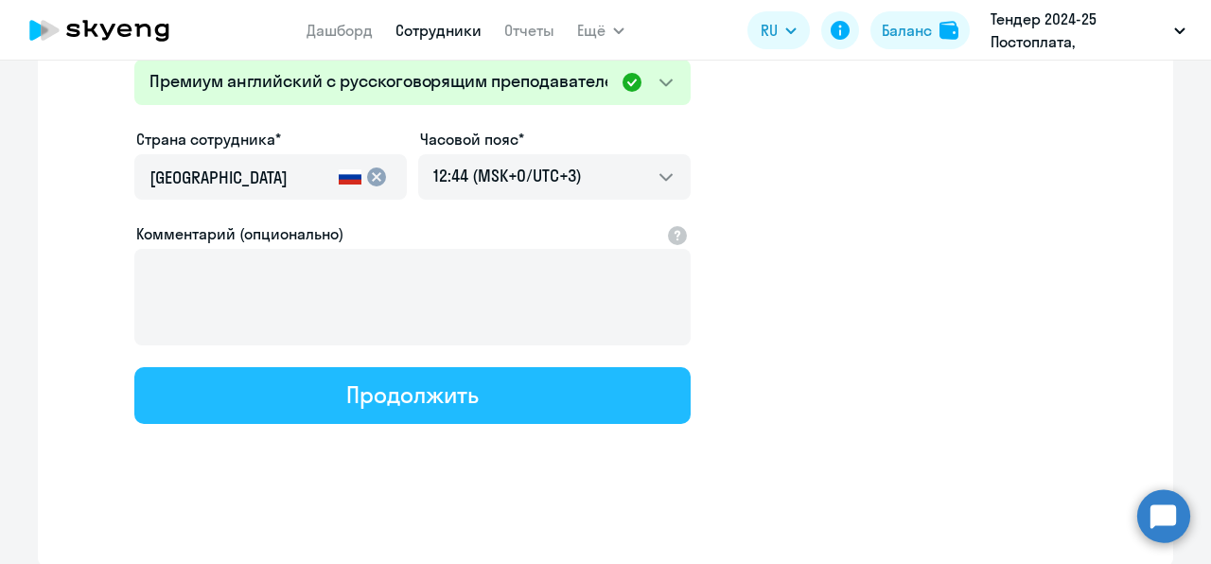
click at [416, 391] on div "Продолжить" at bounding box center [412, 394] width 132 height 30
select select "english_adult_not_native_speaker_premium"
select select "3"
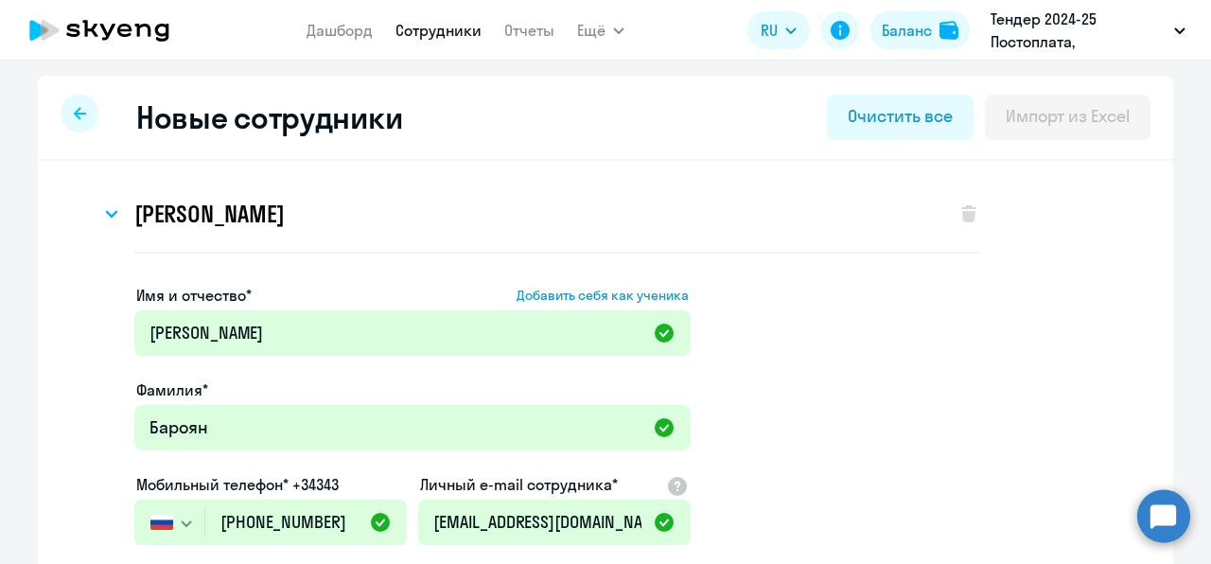
scroll to position [0, 0]
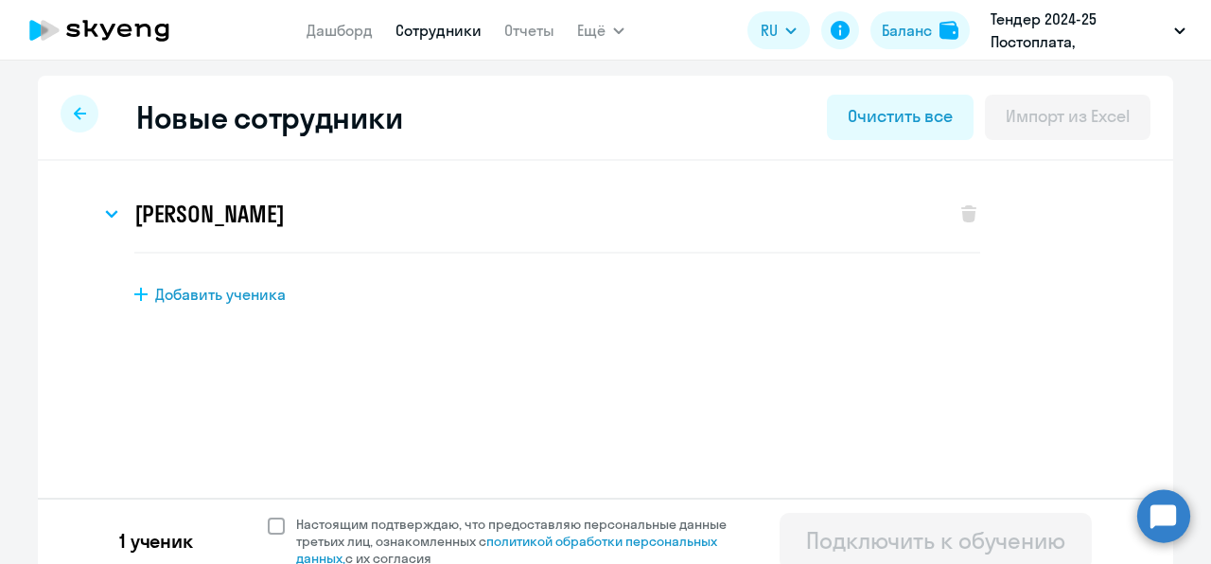
click at [285, 519] on span "Настоящим подтверждаю, что предоставляю персональные данные третьих лиц, ознако…" at bounding box center [517, 541] width 465 height 51
click at [268, 516] on input "Настоящим подтверждаю, что предоставляю персональные данные третьих лиц, ознако…" at bounding box center [267, 515] width 1 height 1
checkbox input "true"
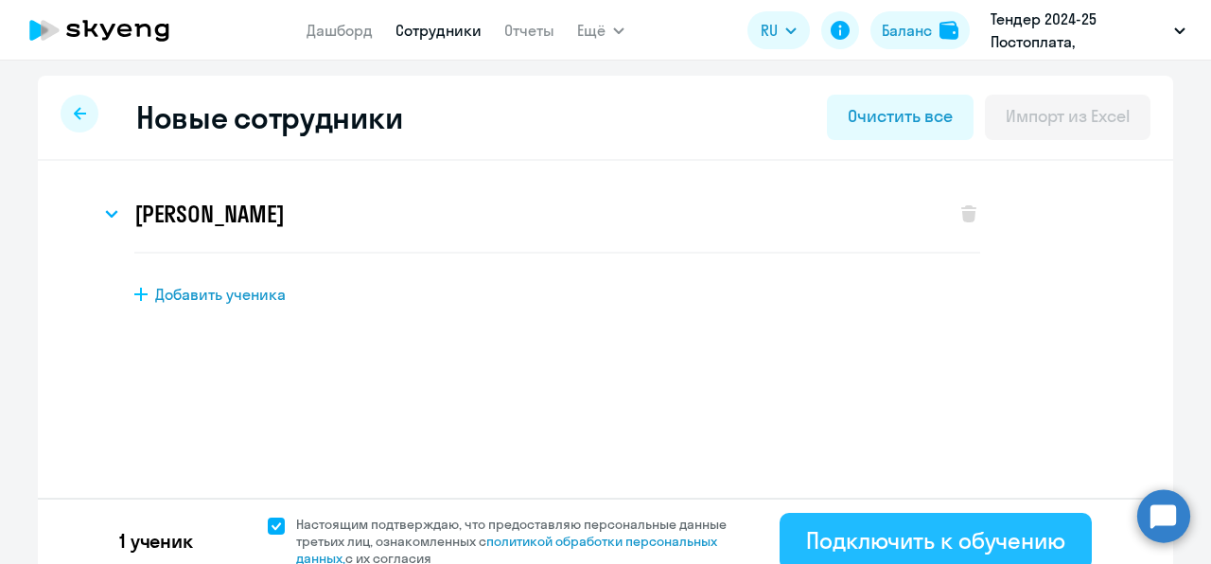
click at [840, 533] on div "Подключить к обучению" at bounding box center [935, 540] width 259 height 30
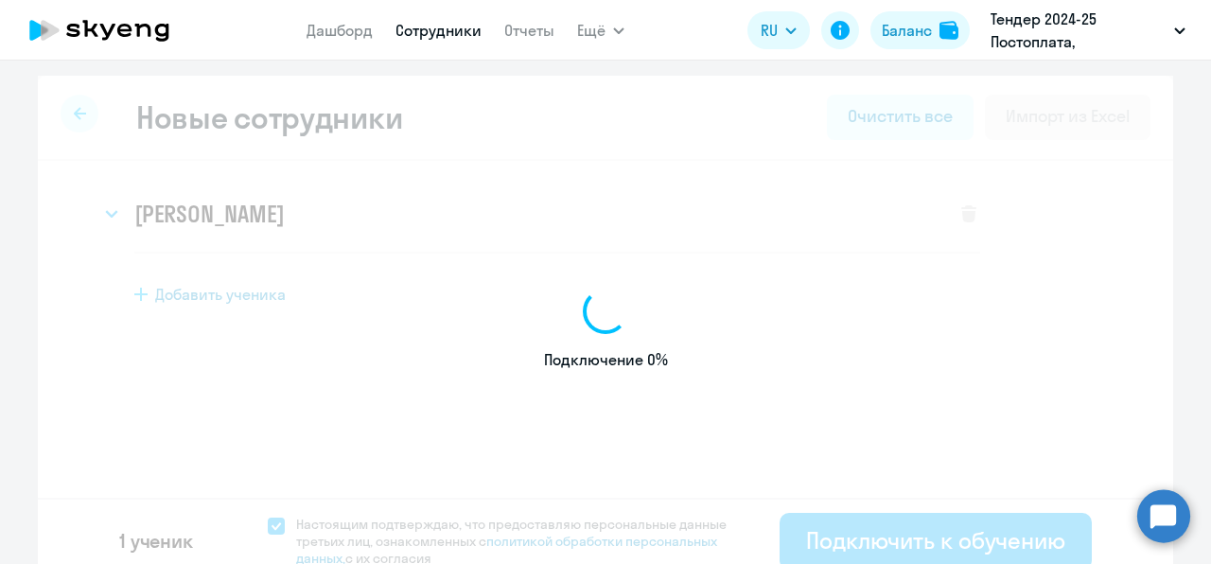
select select "english_adult_not_native_speaker"
select select "3"
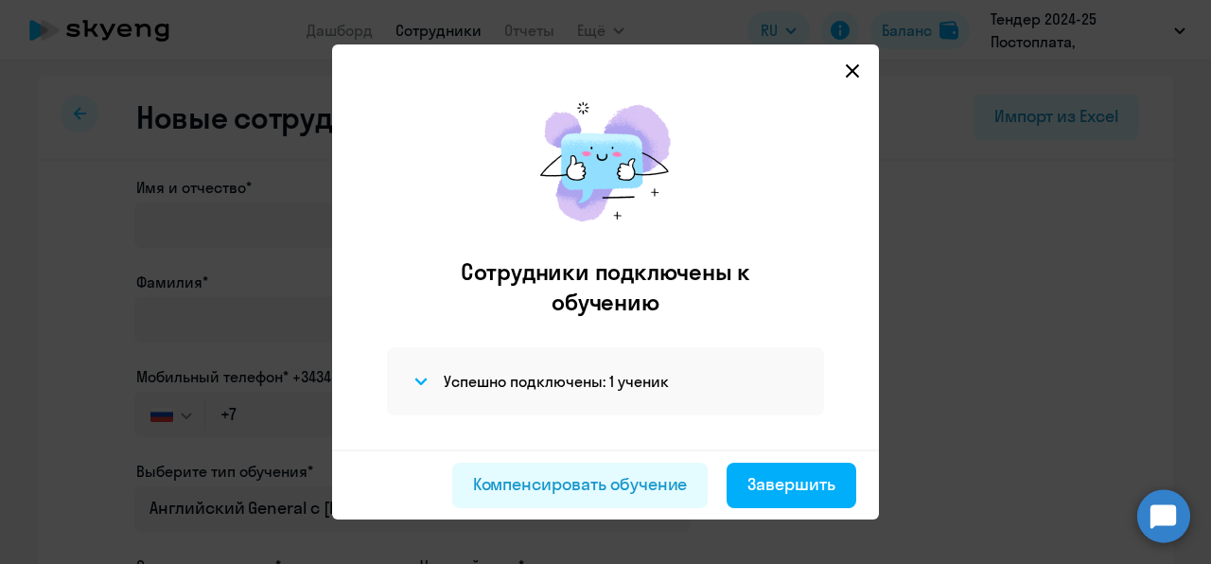
click at [851, 68] on icon at bounding box center [852, 70] width 15 height 15
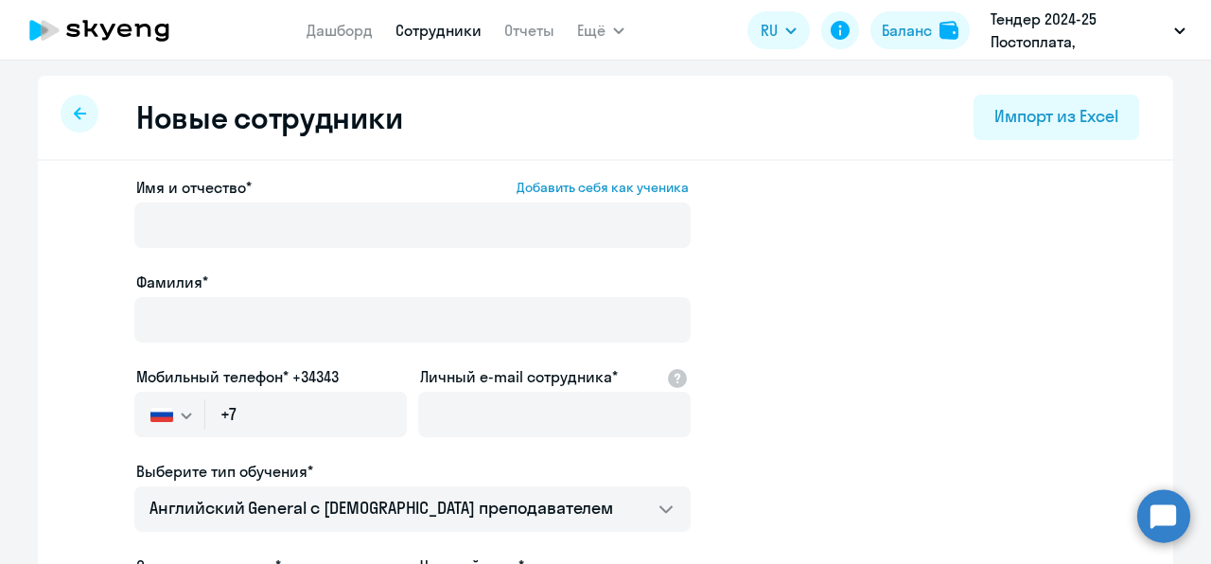
select select "30"
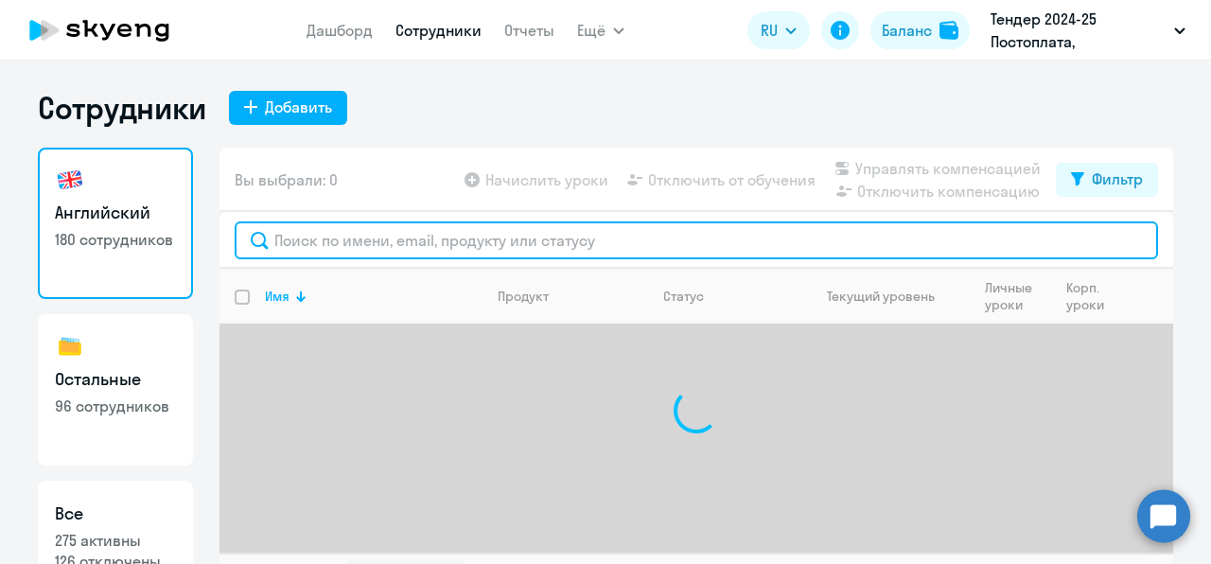
click at [339, 248] on input "text" at bounding box center [696, 240] width 923 height 38
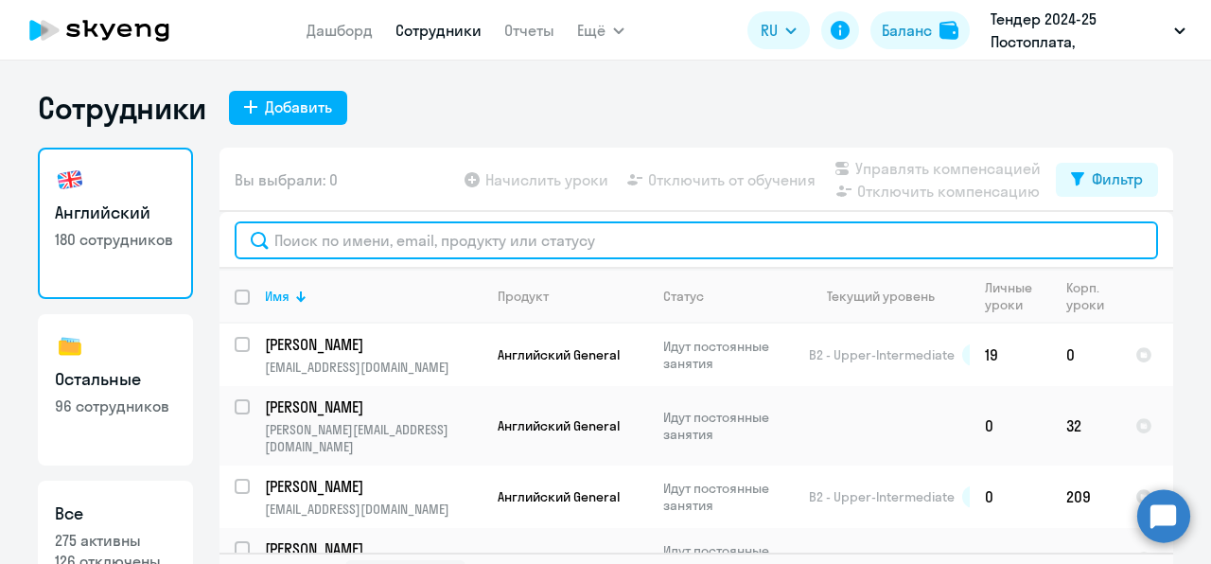
paste input "[EMAIL_ADDRESS][DOMAIN_NAME]"
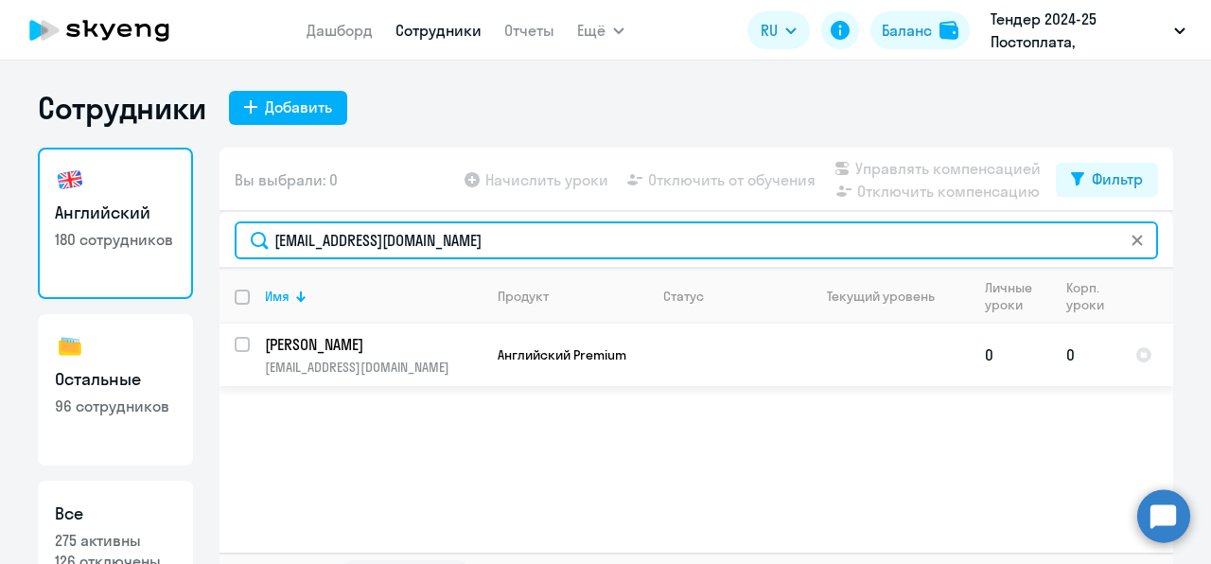
type input "[EMAIL_ADDRESS][DOMAIN_NAME]"
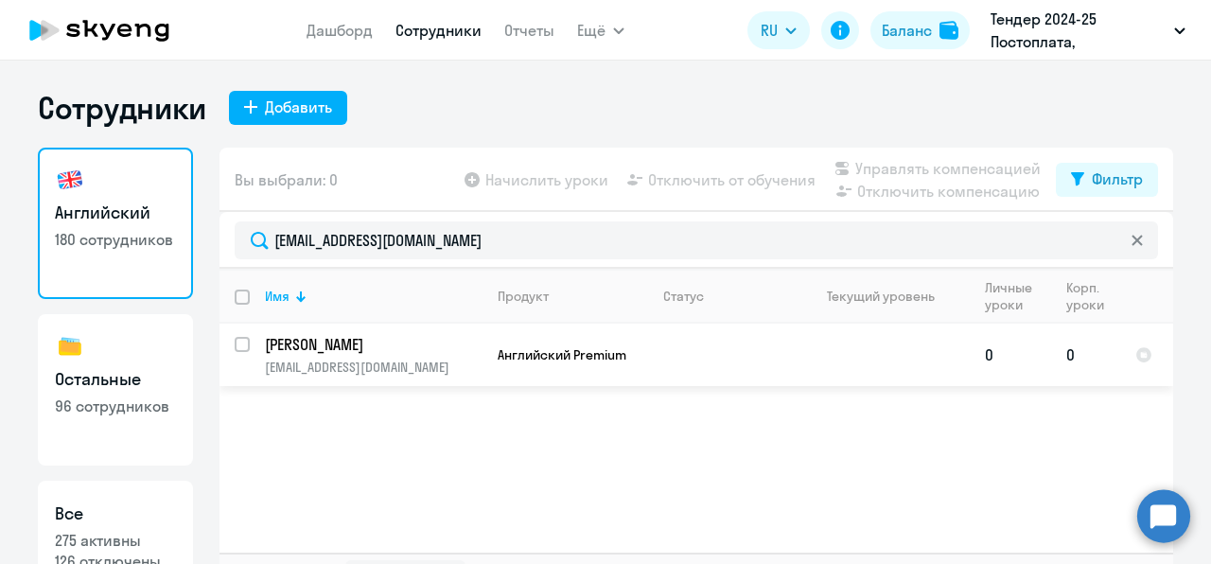
click at [381, 337] on p "[PERSON_NAME]" at bounding box center [372, 344] width 214 height 21
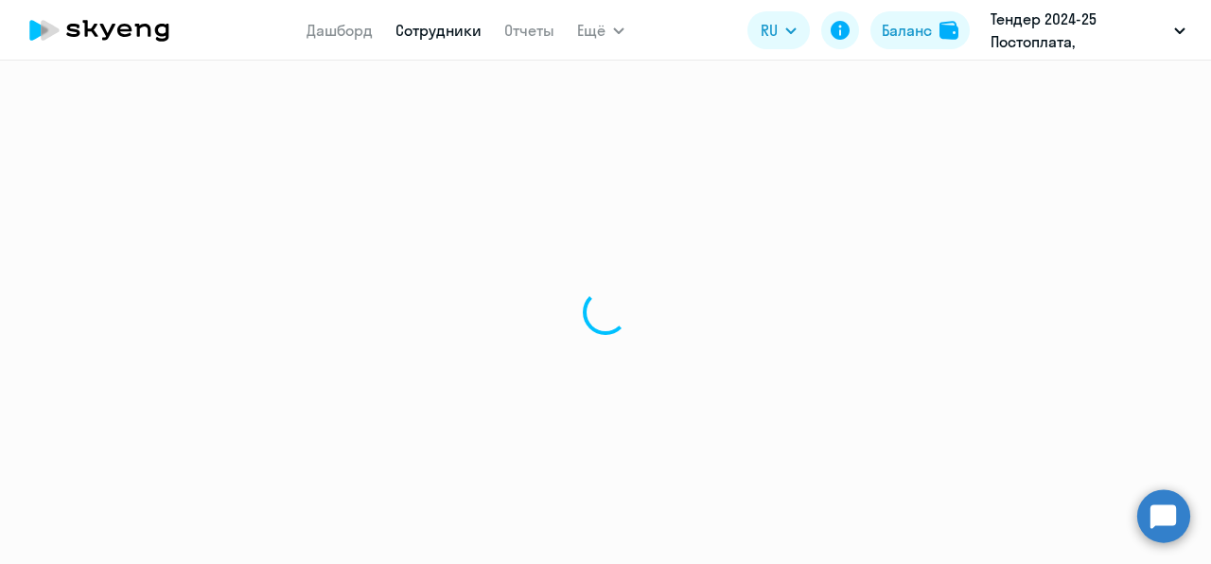
select select "english"
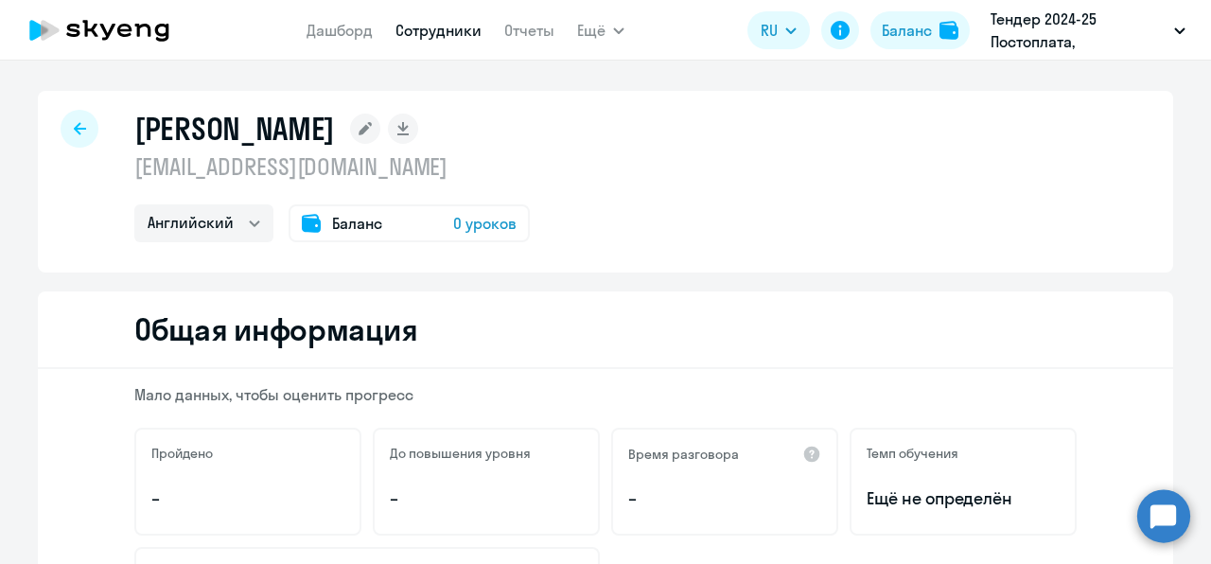
click at [479, 219] on span "0 уроков" at bounding box center [484, 223] width 63 height 23
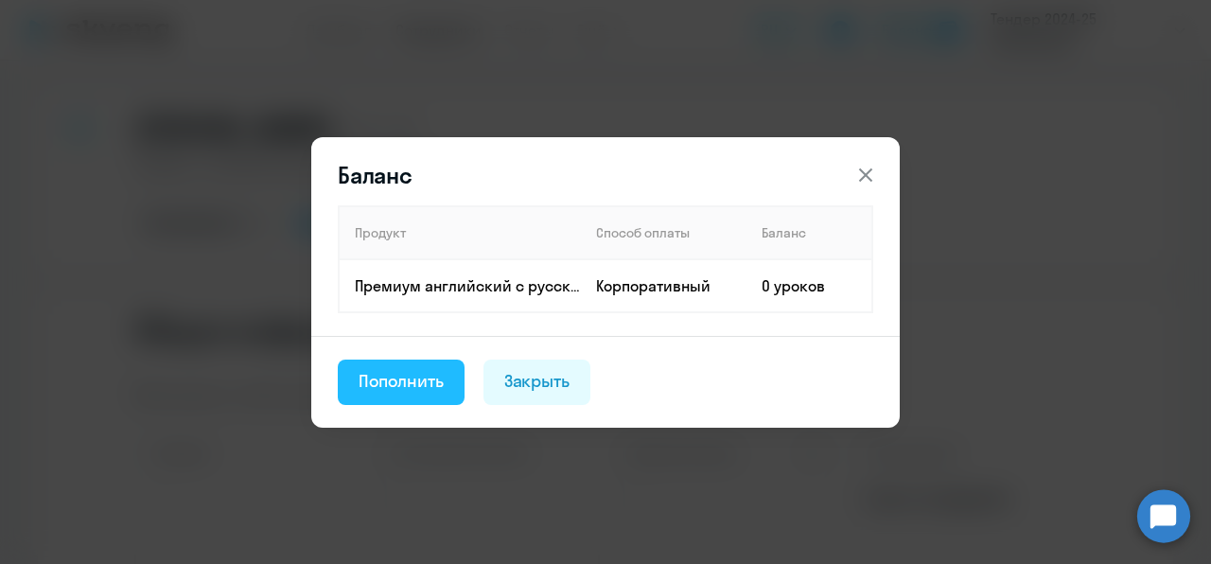
click at [426, 371] on div "Пополнить" at bounding box center [401, 381] width 85 height 25
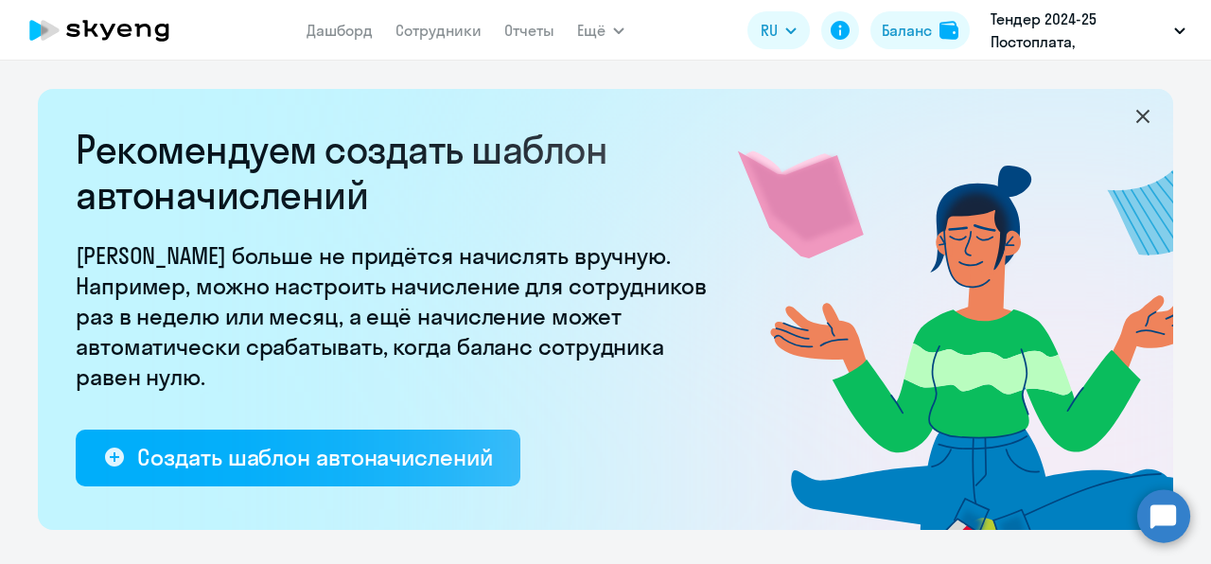
select select "10"
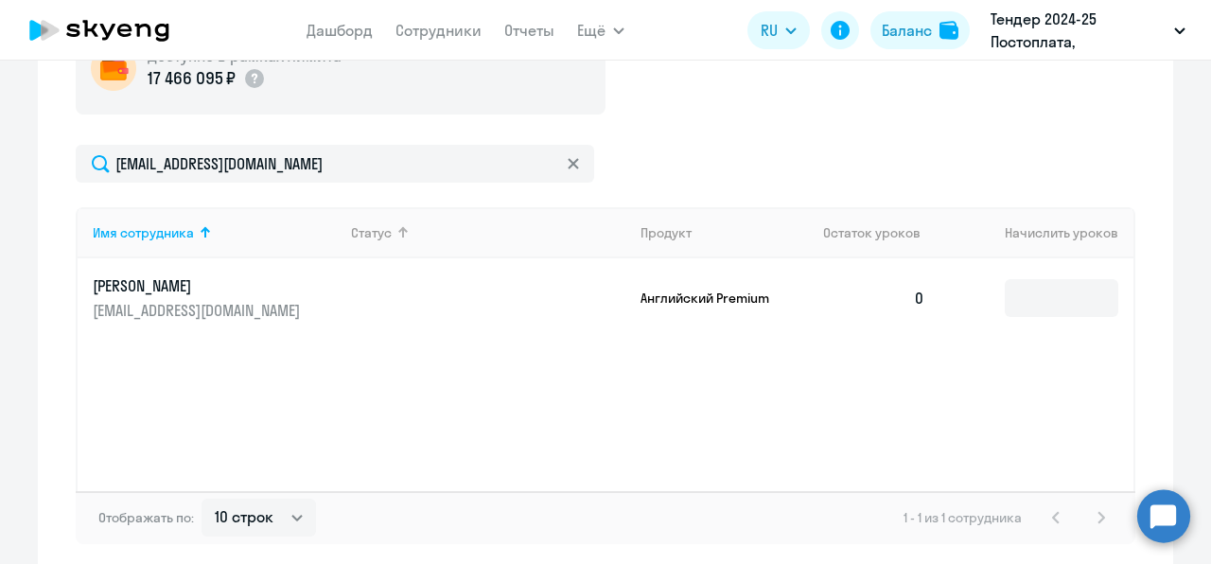
scroll to position [742, 0]
click at [1032, 310] on input at bounding box center [1062, 297] width 114 height 38
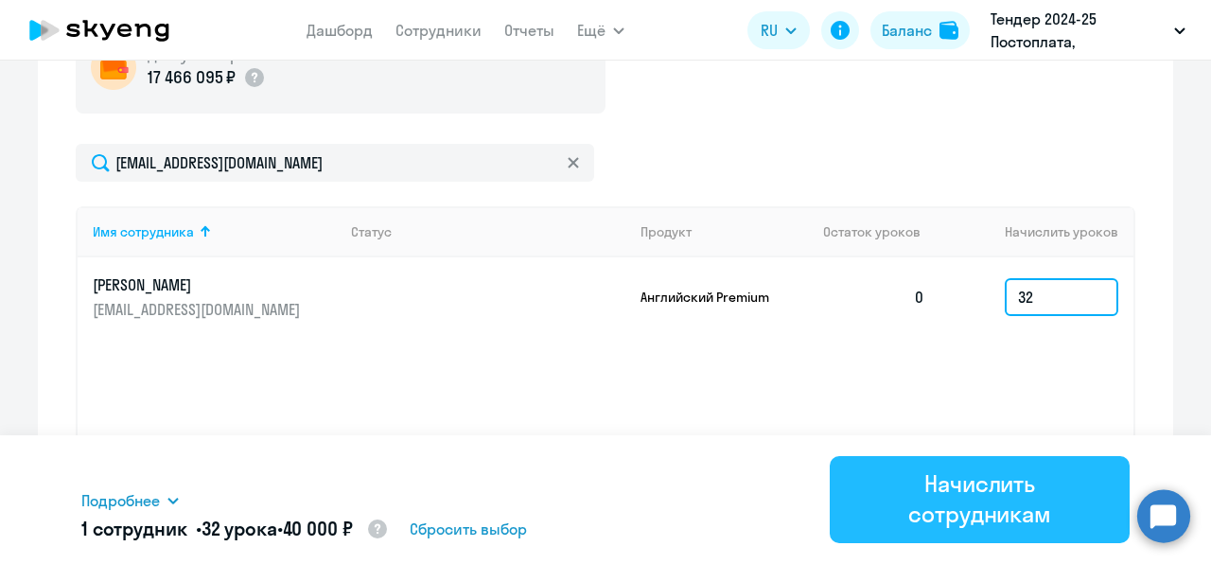
type input "32"
click at [982, 473] on div "Начислить сотрудникам" at bounding box center [979, 498] width 247 height 61
